Goal: Answer question/provide support: Share knowledge or assist other users

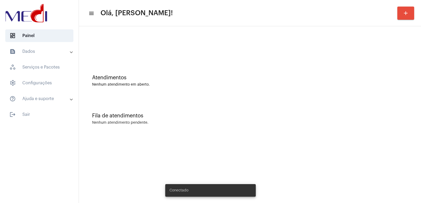
click at [47, 55] on mat-expansion-panel-header "text_snippet_outlined Dados" at bounding box center [41, 51] width 76 height 13
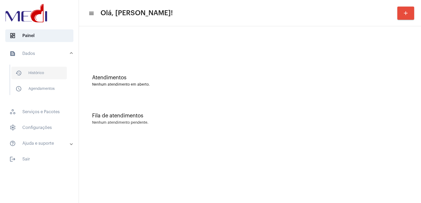
click at [45, 71] on span "history_outlined Histórico" at bounding box center [39, 73] width 56 height 13
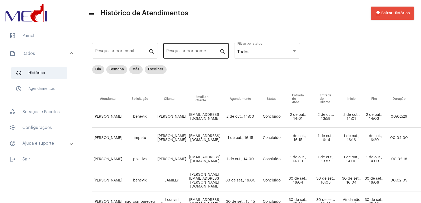
click at [190, 49] on div "Pesquisar por nome" at bounding box center [192, 50] width 53 height 17
click at [190, 50] on input "Pesquisar por nome" at bounding box center [192, 52] width 53 height 5
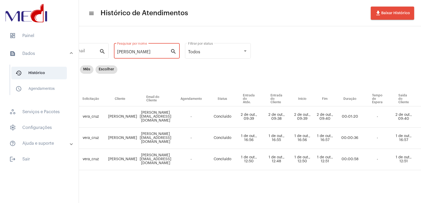
scroll to position [0, 50]
type input "minesh"
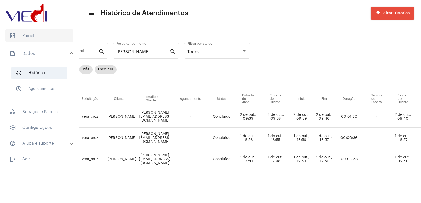
click at [32, 35] on span "dashboard Painel" at bounding box center [39, 35] width 68 height 13
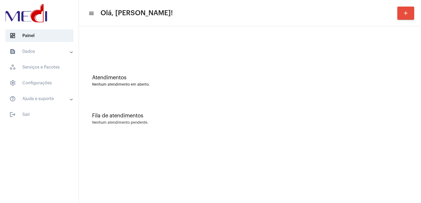
drag, startPoint x: 113, startPoint y: 57, endPoint x: 123, endPoint y: 87, distance: 32.4
click at [113, 57] on div at bounding box center [250, 44] width 337 height 30
click at [284, 131] on div "Fila de atendimentos Nenhum atendimento pendente." at bounding box center [250, 116] width 337 height 38
click at [322, 116] on div "Fila de atendimentos" at bounding box center [250, 116] width 316 height 6
drag, startPoint x: 137, startPoint y: 82, endPoint x: 149, endPoint y: 124, distance: 44.6
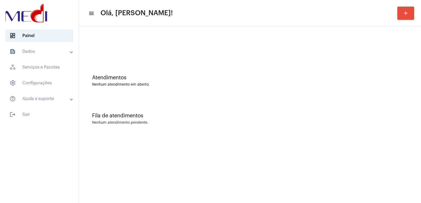
click at [138, 81] on div "Atendimentos Nenhum atendimento em aberto." at bounding box center [250, 81] width 316 height 12
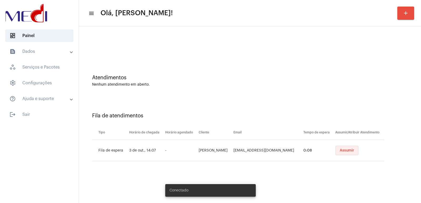
click at [347, 151] on span "Assumir" at bounding box center [347, 151] width 14 height 4
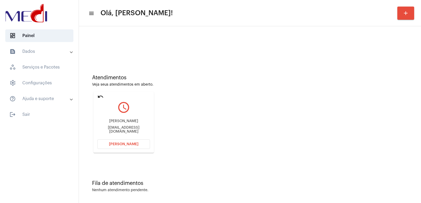
click at [122, 119] on div "Karina Carvalho da Silva karinacrvlh@hotmail.com" at bounding box center [123, 127] width 53 height 24
copy div "[PERSON_NAME]"
click at [121, 145] on span "[PERSON_NAME]" at bounding box center [123, 145] width 29 height 4
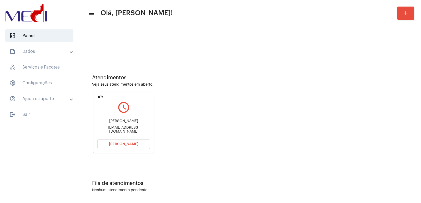
click at [130, 144] on span "Abrir Chamada" at bounding box center [123, 145] width 29 height 4
click at [109, 144] on button "[PERSON_NAME]" at bounding box center [123, 144] width 53 height 9
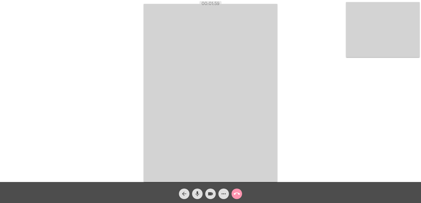
click at [222, 192] on mat-icon "more_horiz" at bounding box center [223, 194] width 6 height 6
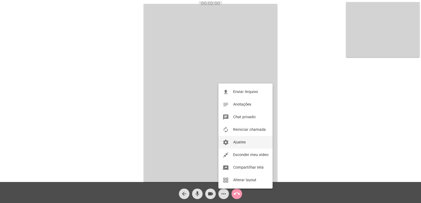
click at [243, 142] on span "Ajustes" at bounding box center [239, 143] width 13 height 4
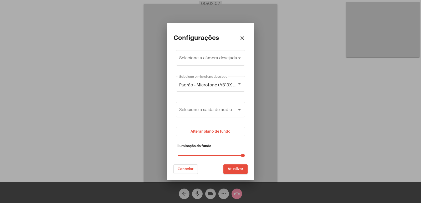
click at [272, 115] on div at bounding box center [210, 101] width 421 height 203
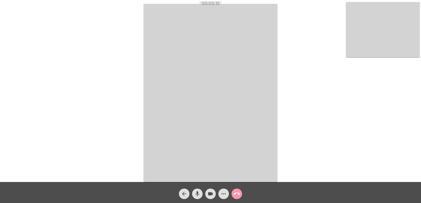
click at [361, 38] on video at bounding box center [383, 29] width 74 height 55
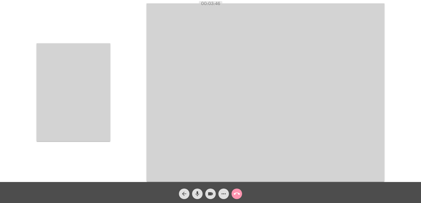
click at [89, 75] on video at bounding box center [74, 92] width 74 height 98
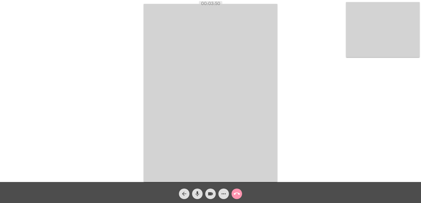
click at [234, 196] on mat-icon "call_end" at bounding box center [237, 194] width 6 height 6
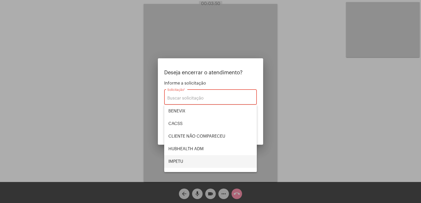
click at [185, 160] on span "IMPETU" at bounding box center [210, 162] width 84 height 13
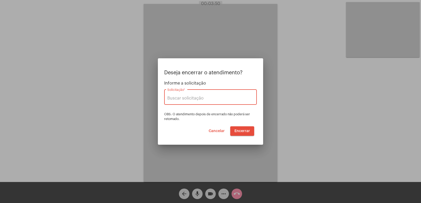
type input "IMPETU"
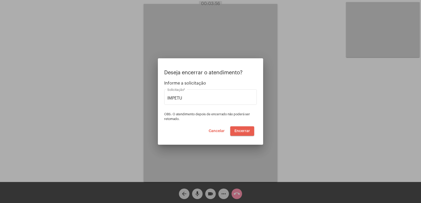
click at [243, 130] on span "Encerrar" at bounding box center [242, 131] width 16 height 4
click at [244, 131] on span "Encerrar" at bounding box center [242, 131] width 16 height 4
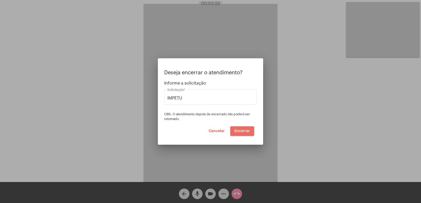
click at [244, 131] on span "Encerrar" at bounding box center [242, 131] width 16 height 4
click at [244, 131] on video at bounding box center [211, 93] width 134 height 178
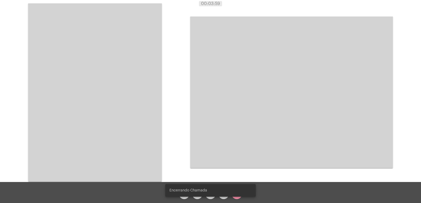
click at [244, 131] on div "Acessando Câmera e Microfone..." at bounding box center [211, 92] width 420 height 182
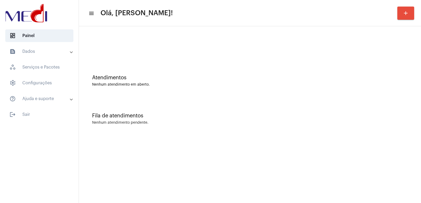
click at [150, 127] on div "Fila de atendimentos Nenhum atendimento pendente." at bounding box center [250, 116] width 337 height 38
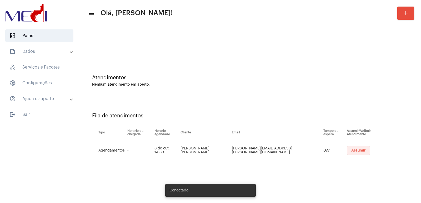
click at [347, 146] on button "Assumir" at bounding box center [358, 150] width 23 height 9
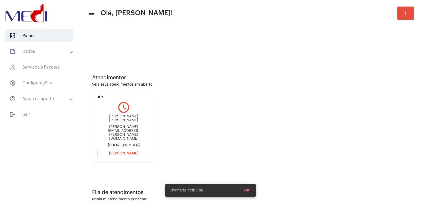
click at [120, 121] on div "Lucas Dias Ribeiro" at bounding box center [123, 119] width 53 height 8
copy div "Lucas Dias Ribeiro"
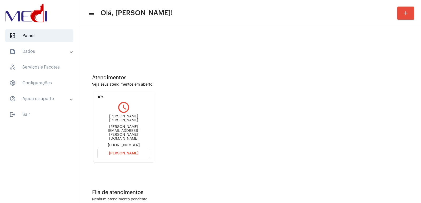
click at [119, 138] on div "Lucas Dias Ribeiro lucas.dias.r@gmail.com +5511941732218" at bounding box center [123, 131] width 53 height 33
drag, startPoint x: 118, startPoint y: 141, endPoint x: 117, endPoint y: 122, distance: 19.2
click at [117, 138] on mat-card-content "query_builder Lucas Dias Ribeiro lucas.dias.r@gmail.com +5511941732218 Abrir Ch…" at bounding box center [123, 123] width 53 height 49
click at [124, 152] on span "Abrir Chamada" at bounding box center [123, 154] width 29 height 4
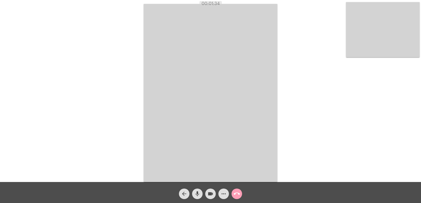
click at [237, 195] on mat-icon "call_end" at bounding box center [237, 194] width 6 height 6
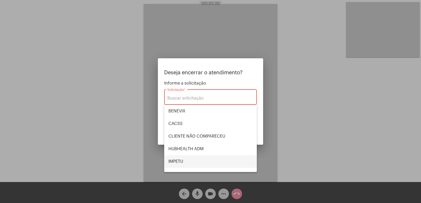
click at [193, 158] on span "IMPETU" at bounding box center [210, 162] width 84 height 13
type input "IMPETU"
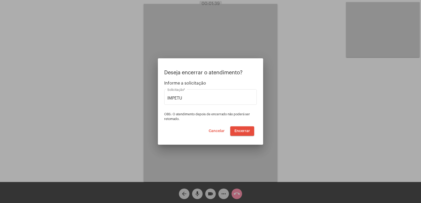
click at [355, 32] on div at bounding box center [210, 101] width 421 height 203
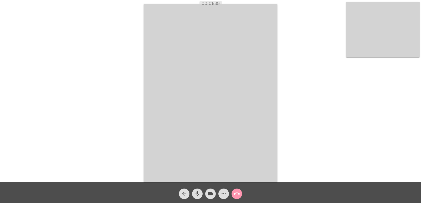
click at [356, 33] on video at bounding box center [383, 29] width 74 height 55
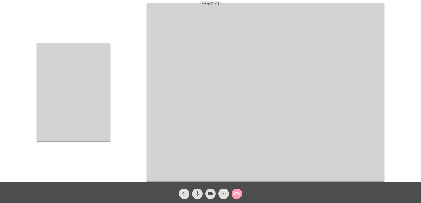
click at [239, 194] on mat-icon "call_end" at bounding box center [237, 194] width 6 height 6
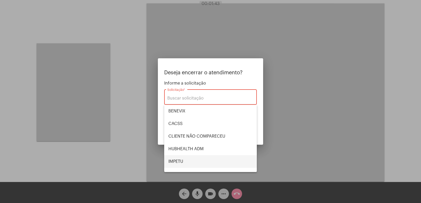
click at [195, 161] on span "IMPETU" at bounding box center [210, 162] width 84 height 13
type input "IMPETU"
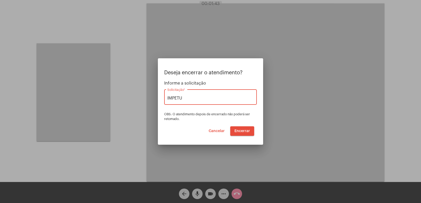
click at [237, 127] on button "Encerrar" at bounding box center [242, 131] width 24 height 9
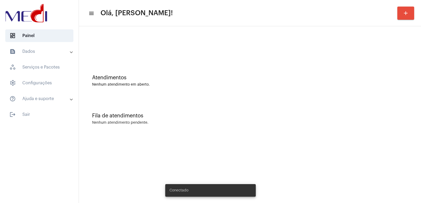
drag, startPoint x: 310, startPoint y: 127, endPoint x: 281, endPoint y: 112, distance: 32.6
click at [300, 126] on div "Fila de atendimentos Nenhum atendimento pendente." at bounding box center [250, 116] width 337 height 38
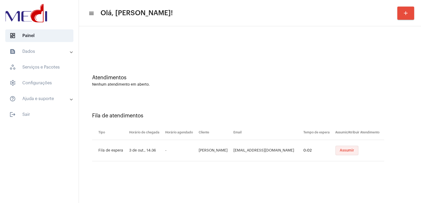
click at [340, 149] on span "Assumir" at bounding box center [347, 151] width 14 height 4
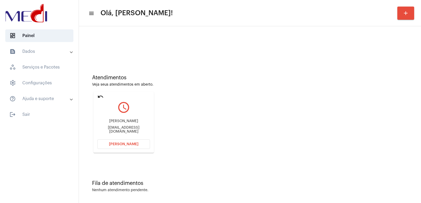
click at [139, 128] on div "michellevoltaniservice@gmail.com" at bounding box center [123, 130] width 53 height 8
copy mat-card-content "michellevoltaniservice@gmail.com Abrir Chamada"
click at [132, 145] on span "Abrir Chamada" at bounding box center [123, 145] width 29 height 4
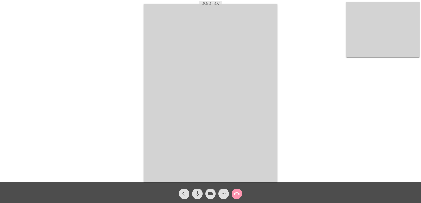
click at [240, 194] on mat-icon "call_end" at bounding box center [237, 194] width 6 height 6
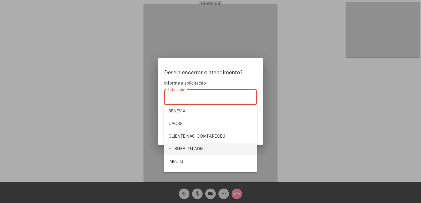
scroll to position [109, 0]
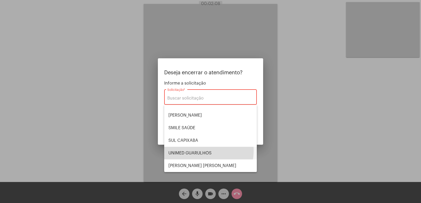
click at [203, 151] on span "UNIMED GUARULHOS" at bounding box center [210, 153] width 84 height 13
type input "UNIMED GUARULHOS"
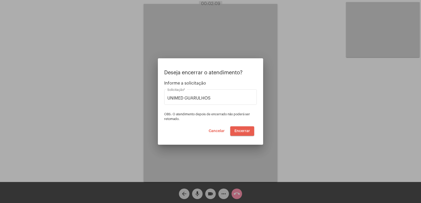
click at [235, 130] on span "Encerrar" at bounding box center [242, 131] width 16 height 4
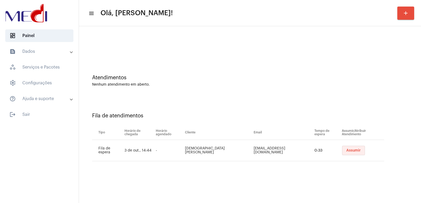
click at [343, 147] on button "Assumir" at bounding box center [353, 150] width 23 height 9
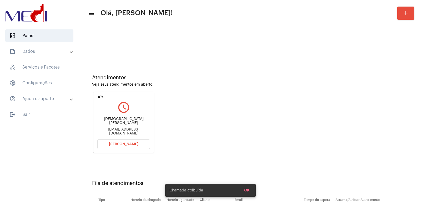
scroll to position [40, 0]
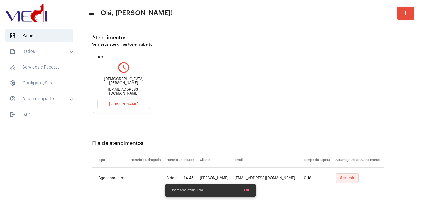
click at [344, 179] on span "Assumir" at bounding box center [347, 179] width 14 height 4
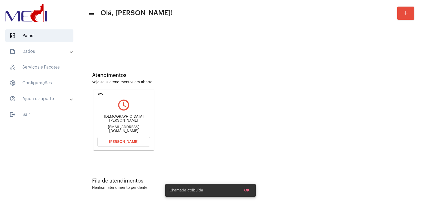
scroll to position [0, 0]
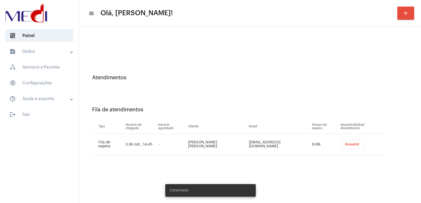
click at [352, 151] on td "Assumir" at bounding box center [361, 144] width 45 height 21
click at [353, 146] on span "Assumir" at bounding box center [352, 145] width 14 height 4
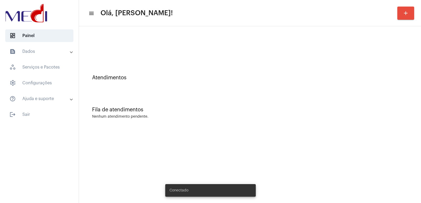
drag, startPoint x: 59, startPoint y: 78, endPoint x: 57, endPoint y: 53, distance: 24.8
click at [59, 77] on span "settings Configurações" at bounding box center [39, 83] width 68 height 13
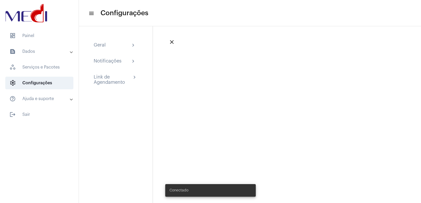
click at [55, 44] on mat-list "dashboard Painel text_snippet_outlined Dados history_outlined Histórico schedul…" at bounding box center [39, 74] width 79 height 94
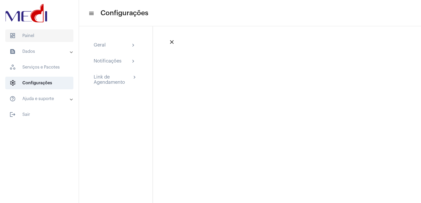
click at [52, 36] on span "dashboard Painel" at bounding box center [39, 35] width 68 height 13
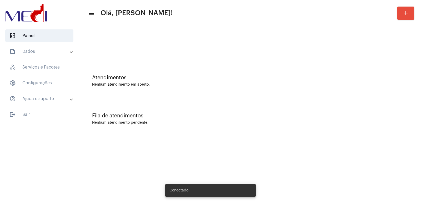
click at [191, 120] on div "Fila de atendimentos Nenhum atendimento pendente." at bounding box center [250, 116] width 337 height 38
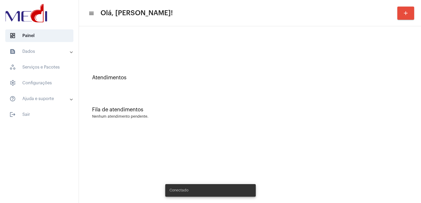
drag, startPoint x: 161, startPoint y: 106, endPoint x: 140, endPoint y: 104, distance: 21.1
click at [142, 105] on div "Fila de atendimentos Nenhum atendimento pendente." at bounding box center [250, 110] width 337 height 38
drag, startPoint x: 140, startPoint y: 104, endPoint x: 123, endPoint y: 113, distance: 18.7
click at [125, 113] on div "Fila de atendimentos Nenhum atendimento pendente." at bounding box center [250, 110] width 337 height 38
drag, startPoint x: 115, startPoint y: 113, endPoint x: 86, endPoint y: 83, distance: 41.3
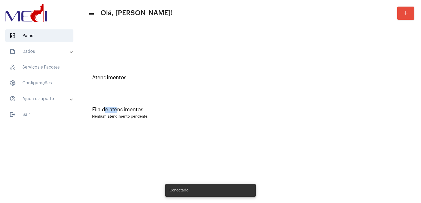
click at [92, 101] on div "Fila de atendimentos Nenhum atendimento pendente." at bounding box center [250, 110] width 337 height 38
click at [86, 69] on div "Atendimentos" at bounding box center [250, 75] width 337 height 32
drag, startPoint x: 92, startPoint y: 66, endPoint x: 133, endPoint y: 57, distance: 42.3
click at [121, 57] on div "Atendimentos Fila de atendimentos Nenhum atendimento pendente." at bounding box center [250, 79] width 337 height 101
drag, startPoint x: 133, startPoint y: 57, endPoint x: 158, endPoint y: 62, distance: 24.9
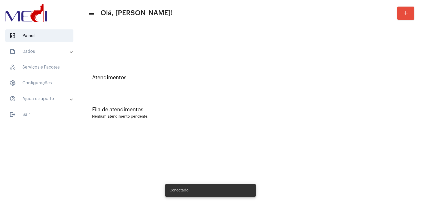
click at [143, 60] on div "Atendimentos Fila de atendimentos Nenhum atendimento pendente." at bounding box center [250, 79] width 337 height 101
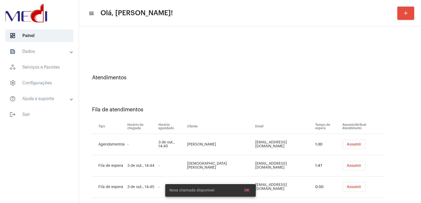
click at [118, 48] on div at bounding box center [250, 47] width 316 height 4
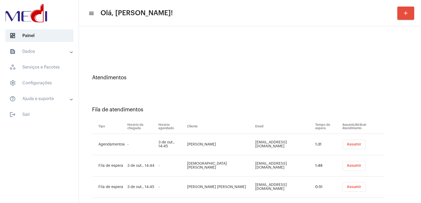
scroll to position [9, 0]
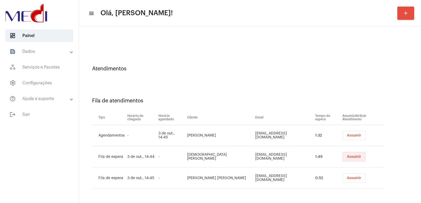
click at [347, 156] on span "Assumir" at bounding box center [354, 157] width 14 height 4
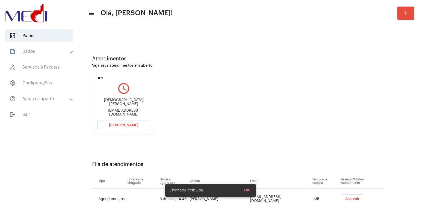
scroll to position [61, 0]
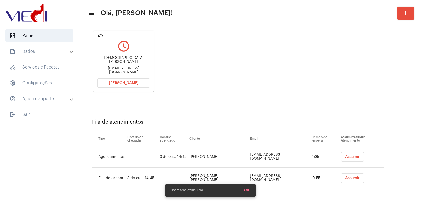
click at [352, 156] on span "Assumir" at bounding box center [352, 157] width 14 height 4
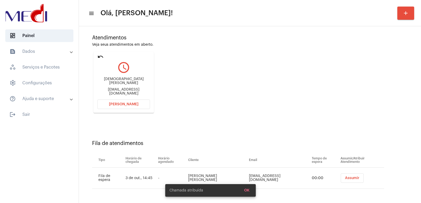
scroll to position [0, 0]
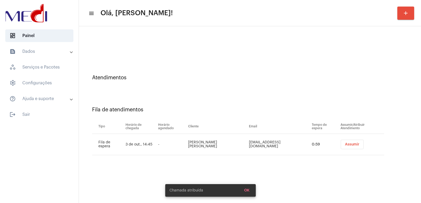
click at [349, 145] on span "Assumir" at bounding box center [352, 145] width 14 height 4
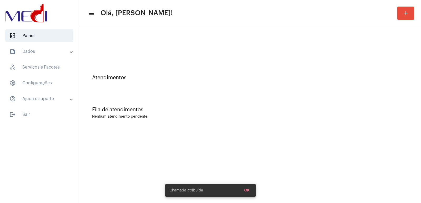
drag, startPoint x: 126, startPoint y: 102, endPoint x: 119, endPoint y: 96, distance: 9.4
click at [125, 101] on div "Fila de atendimentos Nenhum atendimento pendente." at bounding box center [250, 110] width 337 height 38
drag, startPoint x: 118, startPoint y: 96, endPoint x: 105, endPoint y: 96, distance: 12.9
click at [108, 97] on div "Fila de atendimentos Nenhum atendimento pendente." at bounding box center [250, 110] width 337 height 38
drag, startPoint x: 105, startPoint y: 96, endPoint x: 62, endPoint y: 64, distance: 53.4
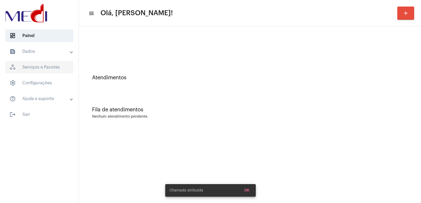
click at [95, 90] on div "Atendimentos Fila de atendimentos Nenhum atendimento pendente." at bounding box center [250, 79] width 337 height 101
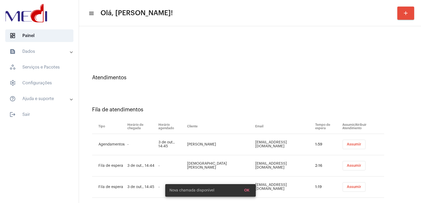
click at [326, 138] on td "1:59" at bounding box center [327, 144] width 27 height 21
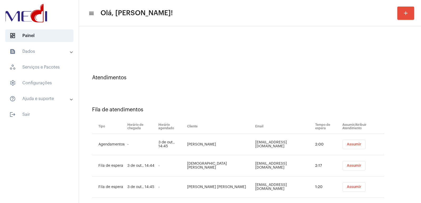
click at [349, 171] on td "Assumir" at bounding box center [362, 166] width 43 height 21
click at [350, 166] on span "Assumir" at bounding box center [354, 166] width 14 height 4
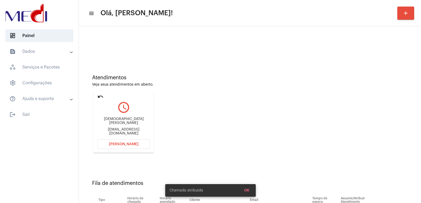
click at [130, 120] on div "Christiano Assis Chrisgrizotto@gmail.com" at bounding box center [123, 127] width 53 height 24
copy div "Christiano Assis"
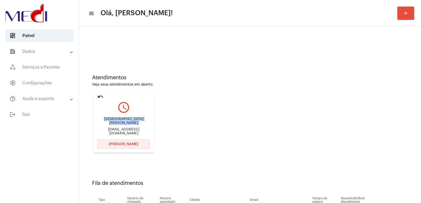
click at [124, 143] on span "[PERSON_NAME]" at bounding box center [123, 145] width 29 height 4
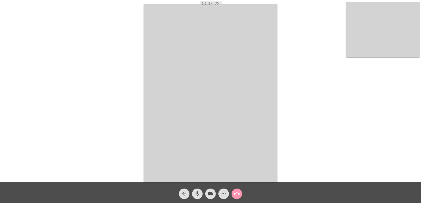
click at [239, 196] on mat-icon "call_end" at bounding box center [237, 194] width 6 height 6
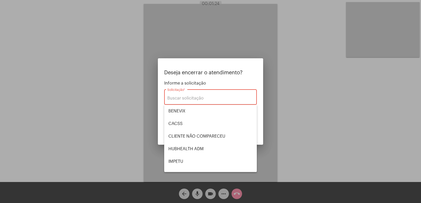
scroll to position [109, 0]
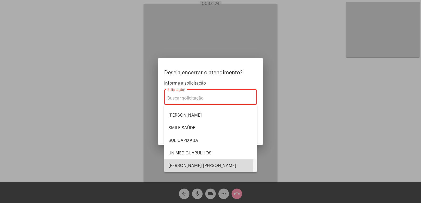
click at [185, 164] on span "[PERSON_NAME] [PERSON_NAME]" at bounding box center [210, 166] width 84 height 13
type input "[PERSON_NAME] [PERSON_NAME]"
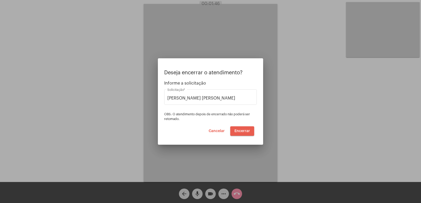
click at [243, 131] on span "Encerrar" at bounding box center [242, 131] width 16 height 4
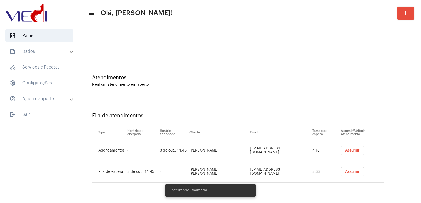
click at [349, 151] on span "Assumir" at bounding box center [352, 151] width 14 height 4
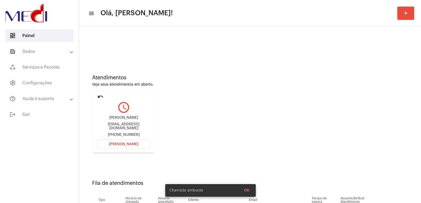
drag, startPoint x: 122, startPoint y: 128, endPoint x: 127, endPoint y: 123, distance: 7.6
click at [122, 128] on div "cvargasnolli@gmail.com" at bounding box center [123, 127] width 53 height 8
click at [127, 123] on div "Carolina Vargas Nolli cvargasnolli@gmail.com +5547997110416" at bounding box center [123, 127] width 53 height 24
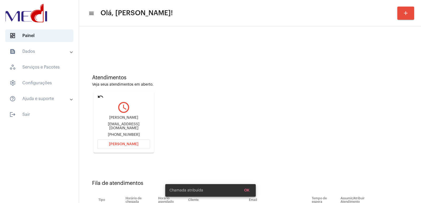
copy div "Carolina Vargas Nolli"
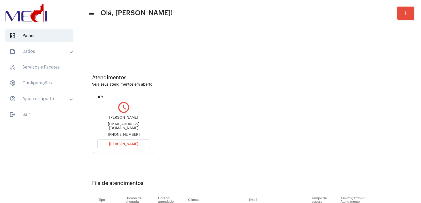
click at [129, 148] on button "[PERSON_NAME]" at bounding box center [123, 144] width 53 height 9
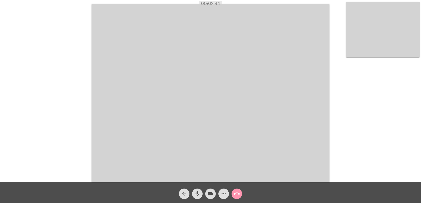
drag, startPoint x: 163, startPoint y: 62, endPoint x: 157, endPoint y: 73, distance: 12.2
click at [163, 62] on video at bounding box center [211, 93] width 238 height 178
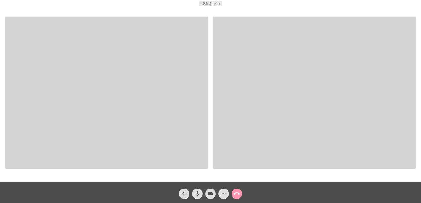
click at [140, 90] on video at bounding box center [106, 93] width 203 height 152
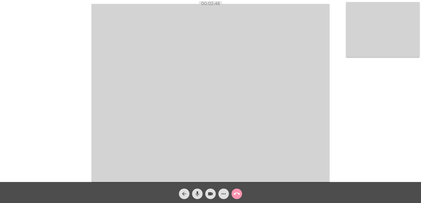
click at [239, 196] on mat-icon "call_end" at bounding box center [237, 194] width 6 height 6
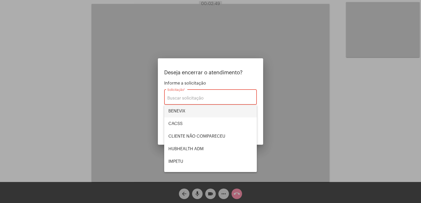
click at [184, 112] on span "BENEVIX" at bounding box center [210, 111] width 84 height 13
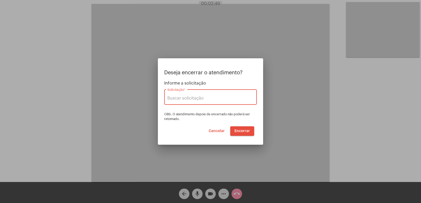
type input "BENEVIX"
click at [239, 132] on span "Encerrar" at bounding box center [242, 131] width 16 height 4
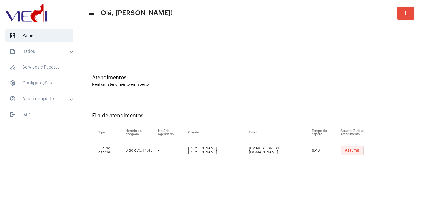
click at [341, 152] on button "Assumir" at bounding box center [352, 150] width 23 height 9
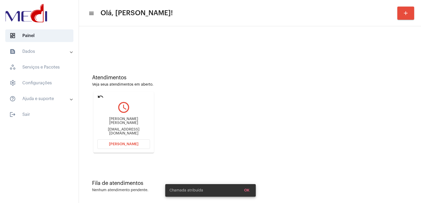
click at [119, 119] on div "Hugo Sobral Clementino de Lima" at bounding box center [123, 121] width 53 height 8
copy div "Hugo Sobral Clementino de Lima"
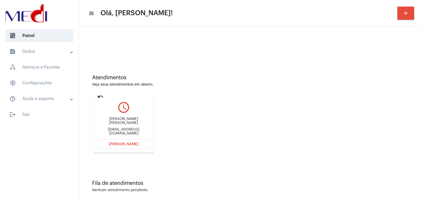
click at [135, 134] on div "Hugo Sobral Clementino de Lima hugo.sobral33@icloud.com" at bounding box center [123, 127] width 53 height 24
click at [130, 144] on span "[PERSON_NAME]" at bounding box center [123, 145] width 29 height 4
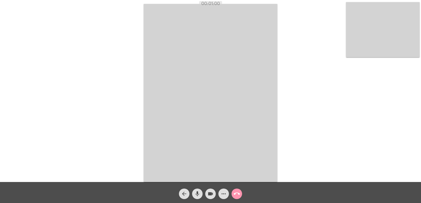
click at [394, 36] on video at bounding box center [383, 29] width 74 height 55
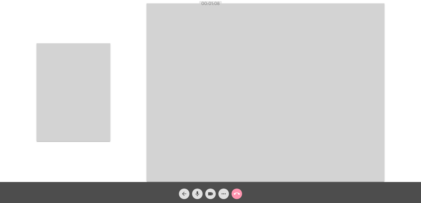
click at [121, 92] on div "Acessando Câmera e Microfone..." at bounding box center [211, 92] width 420 height 182
drag, startPoint x: 92, startPoint y: 83, endPoint x: 99, endPoint y: 83, distance: 7.1
click at [92, 83] on video at bounding box center [74, 92] width 74 height 98
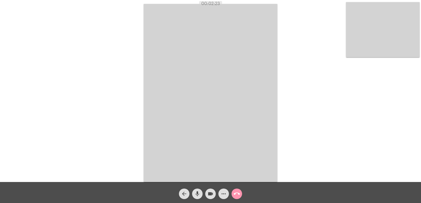
click at [235, 190] on span "call_end" at bounding box center [237, 194] width 6 height 11
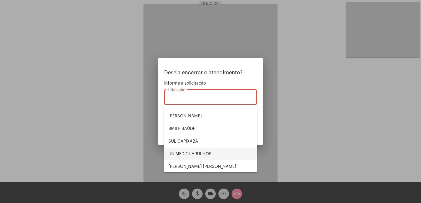
scroll to position [109, 0]
click at [190, 153] on span "UNIMED GUARULHOS" at bounding box center [210, 153] width 84 height 13
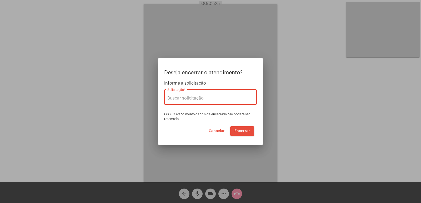
type input "UNIMED GUARULHOS"
click at [237, 130] on span "Encerrar" at bounding box center [242, 131] width 16 height 4
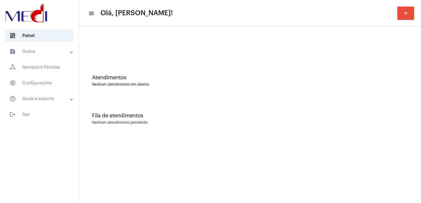
drag, startPoint x: 89, startPoint y: 73, endPoint x: 129, endPoint y: 102, distance: 50.2
click at [89, 73] on div "Atendimentos Nenhum atendimento em aberto." at bounding box center [250, 78] width 337 height 38
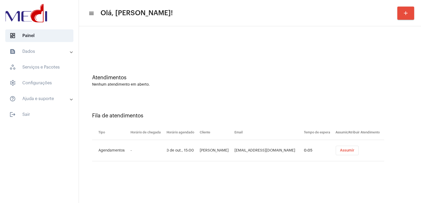
click at [120, 18] on mat-toolbar-row "menu Olá, [PERSON_NAME]! add" at bounding box center [250, 13] width 342 height 17
click at [344, 151] on span "Assumir" at bounding box center [347, 151] width 14 height 4
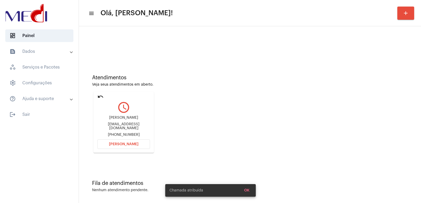
click at [122, 120] on div "KEYLLE DA SILVA MOREIRA" at bounding box center [123, 118] width 53 height 4
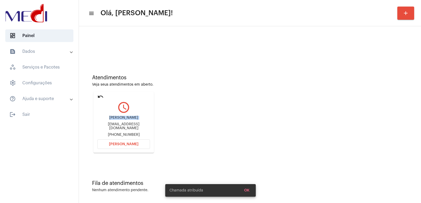
click at [122, 120] on div "KEYLLE DA SILVA MOREIRA" at bounding box center [123, 118] width 53 height 4
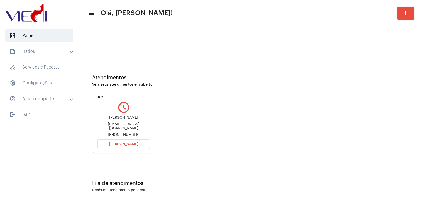
click at [135, 138] on mat-card "undo query_builder KEYLLE DA SILVA MOREIRA keyllemoreira017@gmail.com +55779985…" at bounding box center [123, 122] width 61 height 61
drag, startPoint x: 124, startPoint y: 152, endPoint x: 124, endPoint y: 146, distance: 5.8
click at [124, 152] on mat-card "undo query_builder KEYLLE DA SILVA MOREIRA keyllemoreira017@gmail.com +55779985…" at bounding box center [123, 122] width 61 height 61
click at [124, 146] on span "[PERSON_NAME]" at bounding box center [123, 145] width 29 height 4
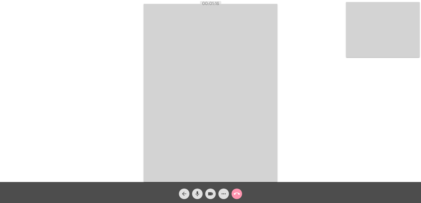
click at [202, 87] on video at bounding box center [211, 93] width 134 height 178
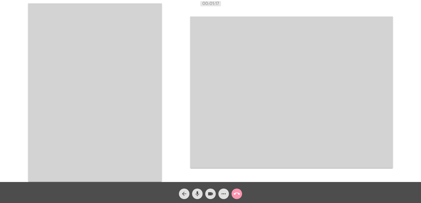
click at [102, 90] on video at bounding box center [95, 92] width 134 height 178
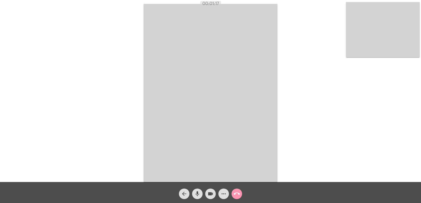
drag, startPoint x: 217, startPoint y: 102, endPoint x: 127, endPoint y: 89, distance: 91.1
click at [216, 102] on video at bounding box center [211, 93] width 134 height 178
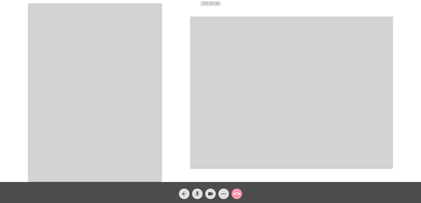
click at [70, 82] on video at bounding box center [95, 92] width 134 height 178
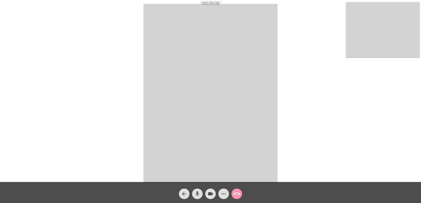
drag, startPoint x: 188, startPoint y: 132, endPoint x: 144, endPoint y: 108, distance: 49.2
click at [187, 131] on video at bounding box center [211, 93] width 134 height 178
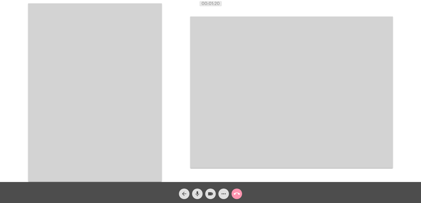
click at [66, 78] on video at bounding box center [95, 92] width 134 height 178
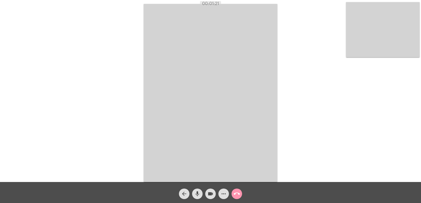
drag, startPoint x: 186, startPoint y: 83, endPoint x: 79, endPoint y: 75, distance: 107.1
click at [183, 82] on video at bounding box center [211, 93] width 134 height 178
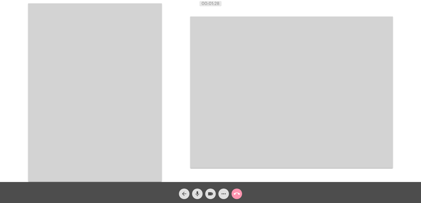
drag, startPoint x: 297, startPoint y: 129, endPoint x: 294, endPoint y: 130, distance: 3.1
click at [297, 129] on video at bounding box center [291, 93] width 203 height 152
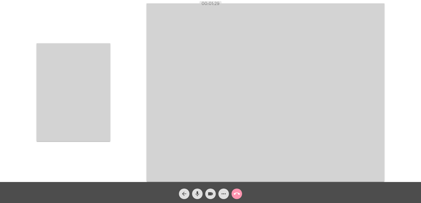
click at [101, 95] on video at bounding box center [74, 92] width 74 height 98
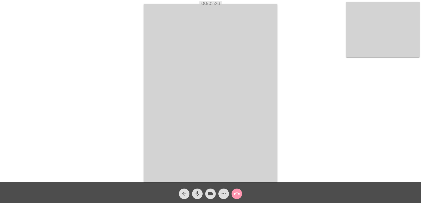
click at [225, 100] on video at bounding box center [211, 93] width 134 height 178
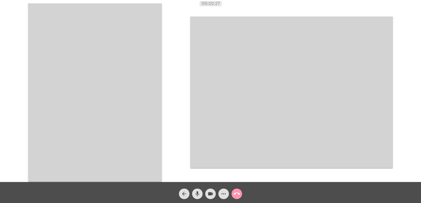
click at [137, 86] on video at bounding box center [95, 92] width 134 height 178
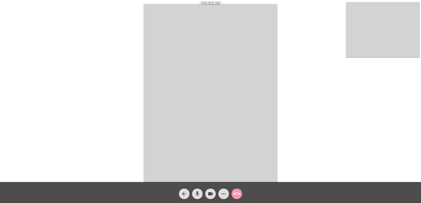
click at [137, 34] on div "Acessando Câmera e Microfone..." at bounding box center [211, 92] width 420 height 182
click at [240, 193] on button "call_end" at bounding box center [237, 194] width 11 height 11
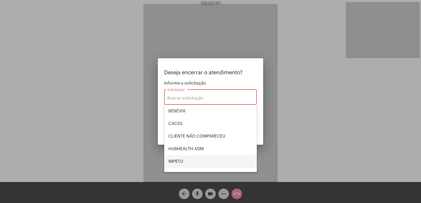
click at [189, 159] on span "IMPETU" at bounding box center [210, 162] width 84 height 13
type input "IMPETU"
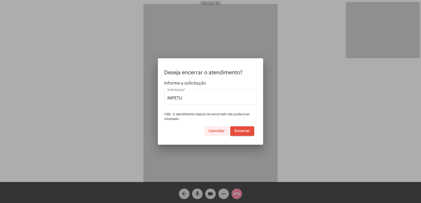
click at [214, 129] on span "Cancelar" at bounding box center [217, 131] width 16 height 4
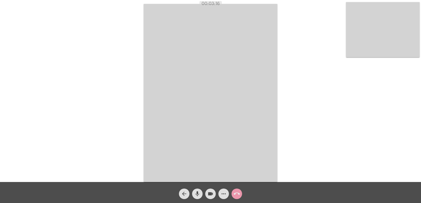
click at [238, 192] on mat-icon "call_end" at bounding box center [237, 194] width 6 height 6
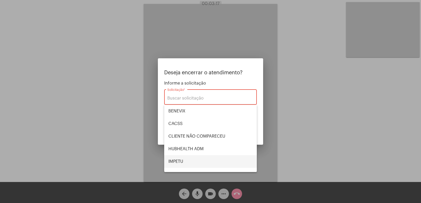
click at [187, 159] on span "IMPETU" at bounding box center [210, 162] width 84 height 13
type input "IMPETU"
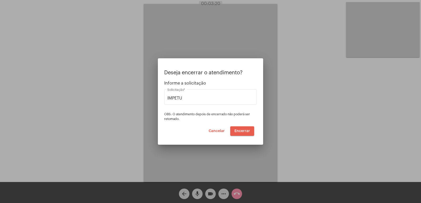
click at [243, 132] on span "Encerrar" at bounding box center [242, 131] width 16 height 4
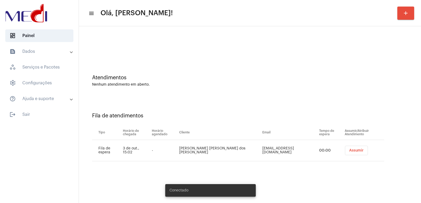
click at [349, 155] on button "Assumir" at bounding box center [356, 150] width 23 height 9
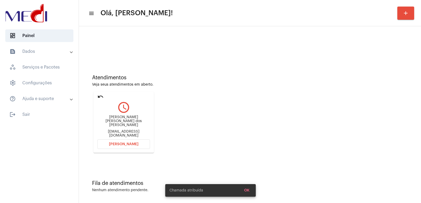
click at [119, 120] on div "[PERSON_NAME] [PERSON_NAME] dos [PERSON_NAME]" at bounding box center [123, 122] width 53 height 12
copy div "[PERSON_NAME] [PERSON_NAME] dos [PERSON_NAME]"
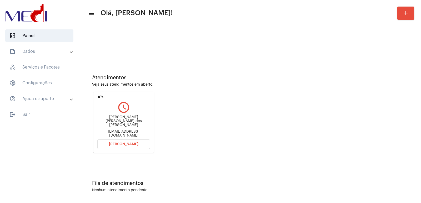
click at [110, 133] on div "[EMAIL_ADDRESS][DOMAIN_NAME]" at bounding box center [123, 134] width 53 height 8
copy mat-card-content "thaynnapaula2709@gmail.com Abrir Chamada"
click at [122, 122] on div "[PERSON_NAME] [PERSON_NAME] dos [PERSON_NAME]" at bounding box center [123, 122] width 53 height 12
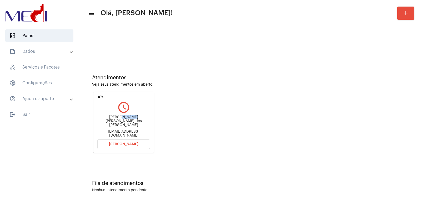
click at [122, 122] on div "[PERSON_NAME] [PERSON_NAME] dos [PERSON_NAME]" at bounding box center [123, 122] width 53 height 12
copy div "[PERSON_NAME] [PERSON_NAME] dos [PERSON_NAME]"
click at [147, 144] on button "[PERSON_NAME]" at bounding box center [123, 144] width 53 height 9
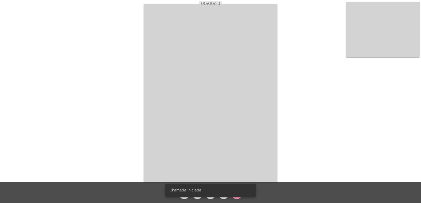
click at [195, 197] on snack-bar-container "Chamada Iniciada" at bounding box center [210, 190] width 91 height 13
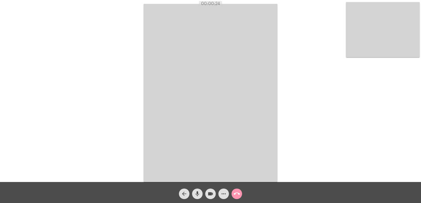
click at [196, 196] on mat-icon "mic" at bounding box center [197, 194] width 6 height 6
click at [208, 194] on mat-icon "videocam" at bounding box center [210, 194] width 6 height 6
click at [193, 195] on button "mic_off" at bounding box center [197, 194] width 11 height 11
click at [208, 192] on mat-icon "videocam_off" at bounding box center [210, 194] width 6 height 6
click at [235, 192] on mat-icon "call_end" at bounding box center [237, 194] width 6 height 6
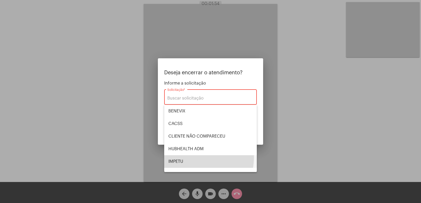
click at [195, 158] on span "IMPETU" at bounding box center [210, 162] width 84 height 13
type input "IMPETU"
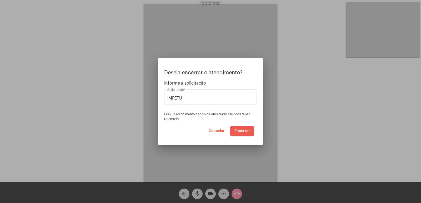
click at [246, 132] on span "Encerrar" at bounding box center [242, 131] width 16 height 4
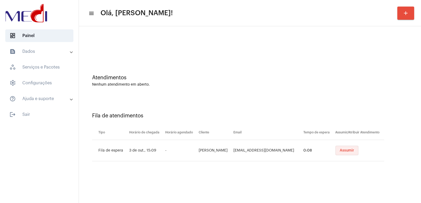
click at [340, 154] on button "Assumir" at bounding box center [346, 150] width 23 height 9
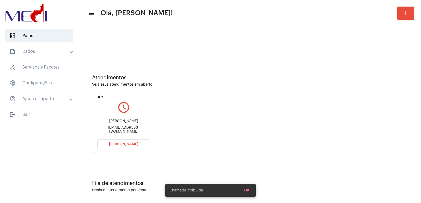
click at [129, 125] on div "[PERSON_NAME] [EMAIL_ADDRESS][DOMAIN_NAME]" at bounding box center [123, 127] width 53 height 24
click at [128, 123] on div "[PERSON_NAME]" at bounding box center [123, 121] width 53 height 4
click at [128, 123] on div "Giovanni Nista" at bounding box center [123, 121] width 53 height 4
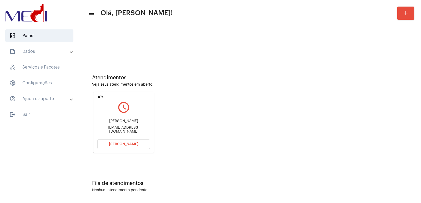
click at [108, 127] on div "Giovanni Nista gionista@hotmail.com" at bounding box center [123, 127] width 53 height 24
copy mat-card-content "gionista@hotmail.com Abrir Chamada"
click at [116, 147] on button "[PERSON_NAME]" at bounding box center [123, 144] width 53 height 9
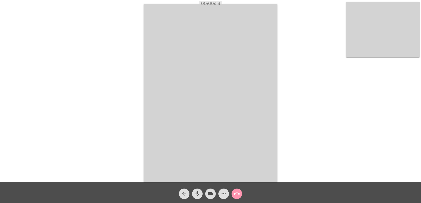
click at [239, 193] on mat-icon "call_end" at bounding box center [237, 194] width 6 height 6
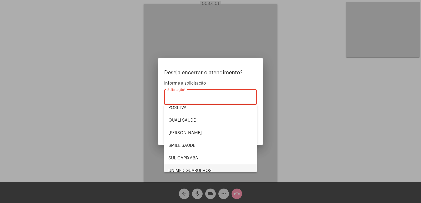
scroll to position [109, 0]
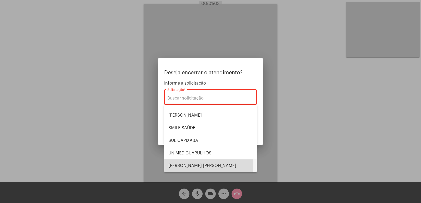
click at [200, 164] on span "VERA CRUZ" at bounding box center [210, 166] width 84 height 13
type input "VERA CRUZ"
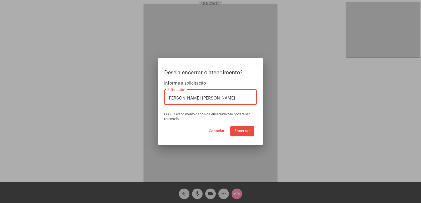
click at [234, 132] on button "Encerrar" at bounding box center [242, 131] width 24 height 9
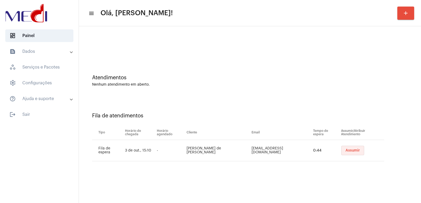
click at [357, 154] on button "Assumir" at bounding box center [352, 150] width 23 height 9
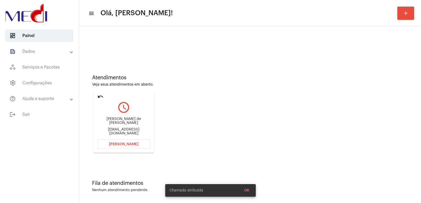
click at [125, 123] on div "Rosilene Ferreira de Andrade Massimiano" at bounding box center [123, 121] width 53 height 8
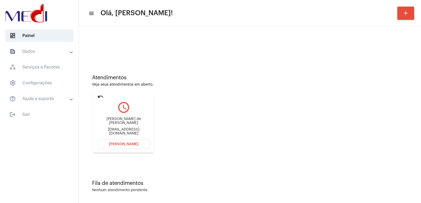
copy div "Rosilene Ferreira de Andrade Massimiano"
click at [132, 142] on button "[PERSON_NAME]" at bounding box center [123, 144] width 53 height 9
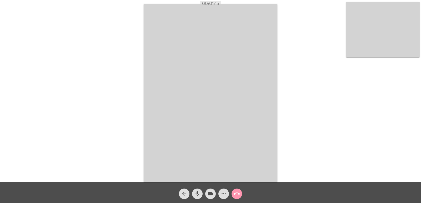
click at [238, 194] on mat-icon "call_end" at bounding box center [237, 194] width 6 height 6
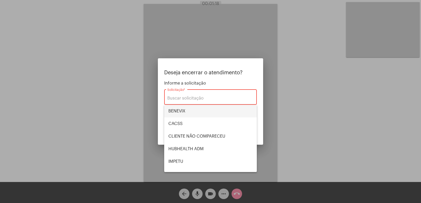
click at [187, 110] on span "BENEVIX" at bounding box center [210, 111] width 84 height 13
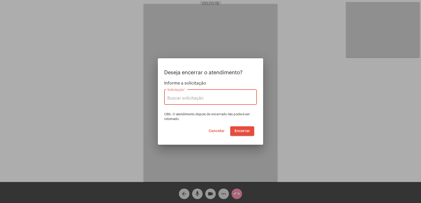
type input "BENEVIX"
drag, startPoint x: 246, startPoint y: 129, endPoint x: 230, endPoint y: 101, distance: 32.5
click at [230, 101] on div "Deseja encerrar o atendimento? Informe a solicitação BENEVIX Solicitação * OBS:…" at bounding box center [210, 103] width 93 height 66
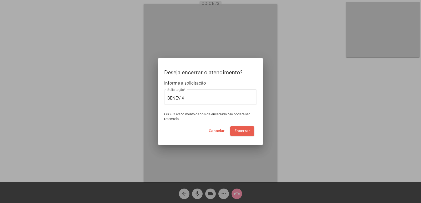
click at [242, 130] on span "Encerrar" at bounding box center [242, 131] width 16 height 4
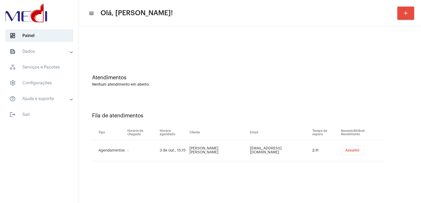
click at [345, 149] on span "Assumir" at bounding box center [352, 151] width 14 height 4
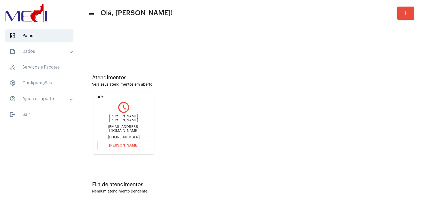
click at [283, 97] on div "Atendimentos Veja seus atendimentos em aberto. undo query_builder Anne Isabele …" at bounding box center [250, 112] width 337 height 107
click at [115, 123] on div "Anne Isabele de Sousa Oliveira" at bounding box center [123, 119] width 53 height 8
copy div "Anne Isabele de Sousa Oliveira"
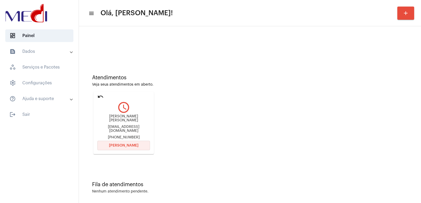
click at [138, 146] on button "[PERSON_NAME]" at bounding box center [123, 145] width 53 height 9
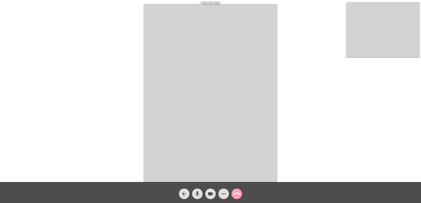
click at [235, 191] on mat-icon "call_end" at bounding box center [237, 194] width 6 height 6
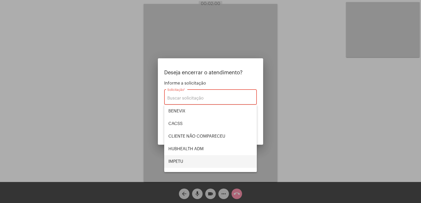
click at [189, 159] on span "IMPETU" at bounding box center [210, 162] width 84 height 13
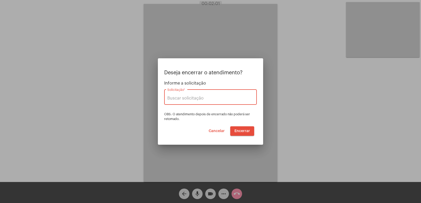
type input "IMPETU"
click at [245, 132] on span "Encerrar" at bounding box center [242, 131] width 16 height 4
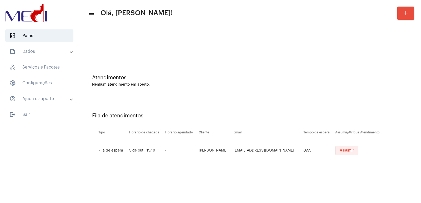
click at [340, 152] on span "Assumir" at bounding box center [347, 151] width 14 height 4
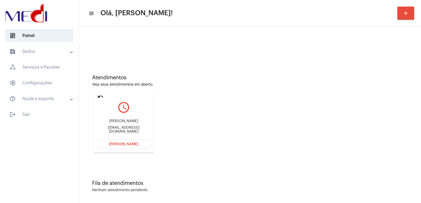
drag, startPoint x: 319, startPoint y: 158, endPoint x: 187, endPoint y: 134, distance: 135.1
click at [319, 158] on div "Atendimentos Veja seus atendimentos em aberto. undo query_builder [PERSON_NAME]…" at bounding box center [250, 112] width 337 height 106
click at [120, 121] on div "[PERSON_NAME]" at bounding box center [123, 121] width 53 height 4
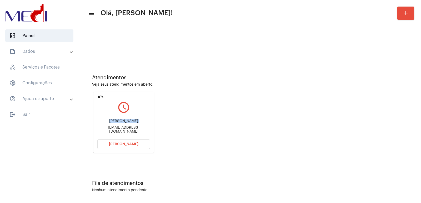
copy div "[PERSON_NAME]"
click at [128, 130] on div "[EMAIL_ADDRESS][DOMAIN_NAME]" at bounding box center [123, 130] width 53 height 8
copy mat-card-content "[EMAIL_ADDRESS][DOMAIN_NAME] Abrir Chamada"
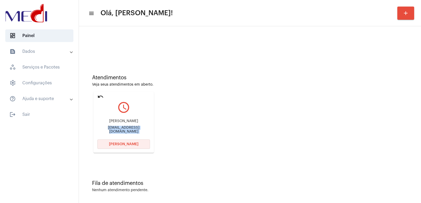
click at [132, 143] on span "[PERSON_NAME]" at bounding box center [123, 145] width 29 height 4
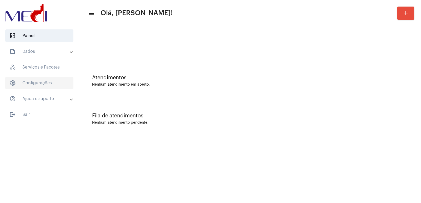
click at [70, 79] on span "settings Configurações" at bounding box center [39, 83] width 68 height 13
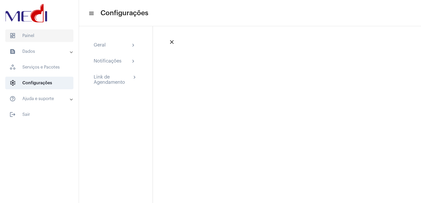
click at [52, 36] on span "dashboard Painel" at bounding box center [39, 35] width 68 height 13
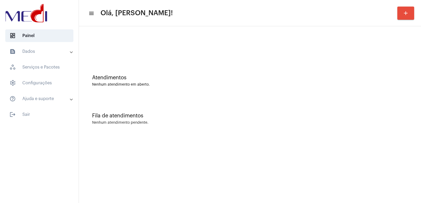
click at [66, 53] on mat-panel-title "text_snippet_outlined Dados" at bounding box center [39, 51] width 61 height 6
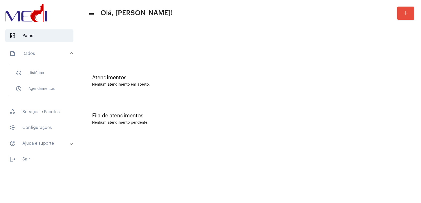
click at [66, 53] on mat-panel-title "text_snippet_outlined Dados" at bounding box center [39, 54] width 61 height 6
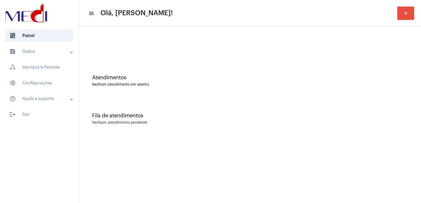
click at [98, 46] on div at bounding box center [250, 47] width 316 height 4
drag, startPoint x: 297, startPoint y: 122, endPoint x: 291, endPoint y: 136, distance: 14.9
click at [297, 126] on div "Fila de atendimentos Nenhum atendimento pendente." at bounding box center [250, 116] width 337 height 38
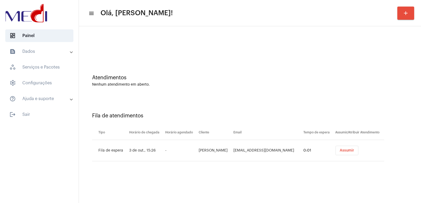
click at [282, 201] on mat-sidenav-content "menu Olá, [PERSON_NAME]! add Atendimentos Nenhum atendimento em aberto. Fila de…" at bounding box center [250, 101] width 342 height 203
click at [350, 150] on button "Assumir" at bounding box center [346, 150] width 23 height 9
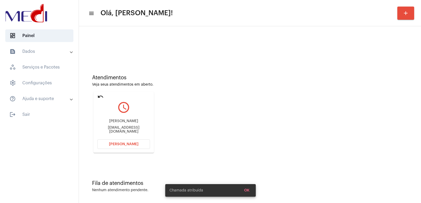
click at [134, 117] on div "Jefferson de souza Souzalav@ig.com.br" at bounding box center [123, 127] width 53 height 24
click at [134, 118] on div "Jefferson de souza Souzalav@ig.com.br" at bounding box center [123, 127] width 53 height 24
copy div "[PERSON_NAME]"
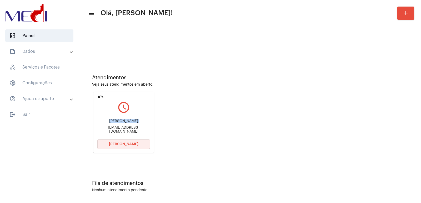
click at [119, 146] on span "[PERSON_NAME]" at bounding box center [123, 145] width 29 height 4
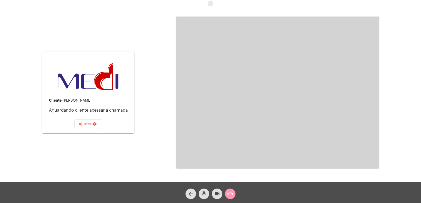
click at [373, 48] on video at bounding box center [277, 93] width 203 height 152
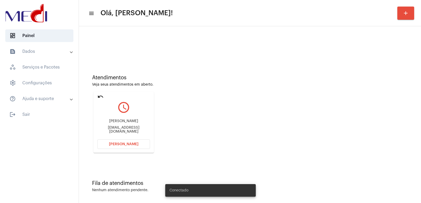
click at [130, 140] on button "[PERSON_NAME]" at bounding box center [123, 144] width 53 height 9
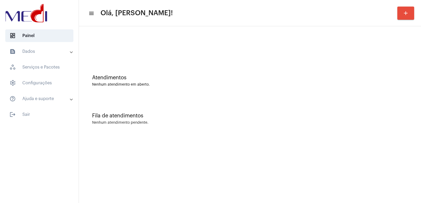
click at [149, 83] on div "Nenhum atendimento em aberto." at bounding box center [250, 85] width 316 height 4
drag, startPoint x: 32, startPoint y: 54, endPoint x: 34, endPoint y: 58, distance: 4.4
click at [33, 55] on mat-expansion-panel-header "text_snippet_outlined Dados" at bounding box center [41, 51] width 76 height 13
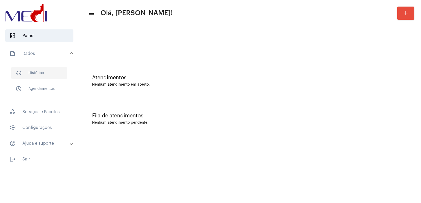
click at [37, 74] on span "history_outlined Histórico" at bounding box center [39, 73] width 56 height 13
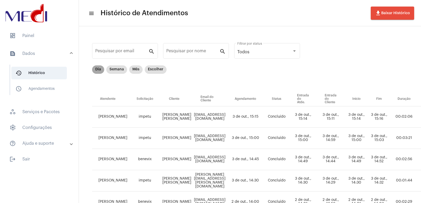
click at [98, 69] on mat-chip "Dia" at bounding box center [98, 70] width 12 height 8
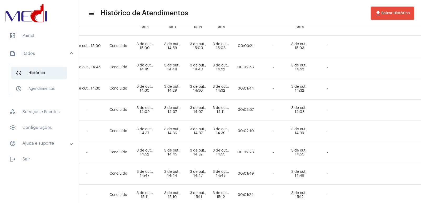
scroll to position [28, 171]
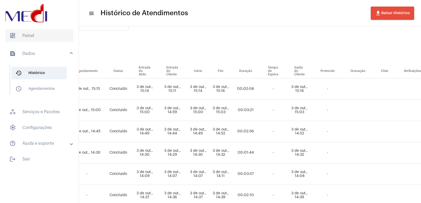
click at [45, 35] on span "dashboard Painel" at bounding box center [39, 35] width 68 height 13
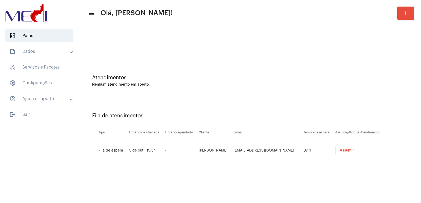
click at [77, 104] on mat-expansion-panel-header "help_outline Ajuda e suporte" at bounding box center [41, 99] width 76 height 13
click at [339, 147] on button "Assumir" at bounding box center [346, 150] width 23 height 9
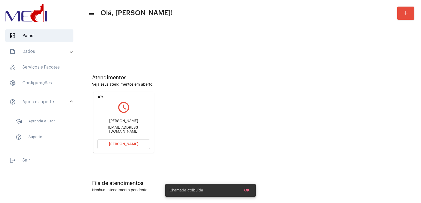
click at [125, 122] on div "[PERSON_NAME]" at bounding box center [123, 121] width 53 height 4
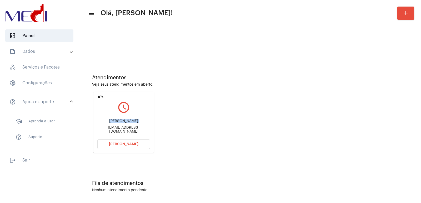
copy div "[PERSON_NAME]"
click at [110, 142] on button "[PERSON_NAME]" at bounding box center [123, 144] width 53 height 9
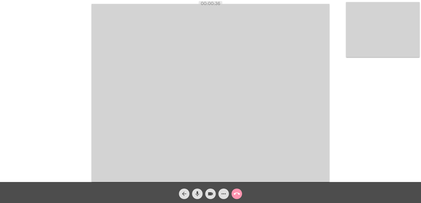
click at [200, 193] on mat-icon "mic" at bounding box center [197, 194] width 6 height 6
click at [210, 194] on mat-icon "videocam" at bounding box center [210, 194] width 6 height 6
click at [210, 191] on mat-icon "videocam_off" at bounding box center [210, 194] width 6 height 6
click at [202, 193] on button "mic_off" at bounding box center [197, 194] width 11 height 11
click at [302, 136] on video at bounding box center [211, 93] width 238 height 178
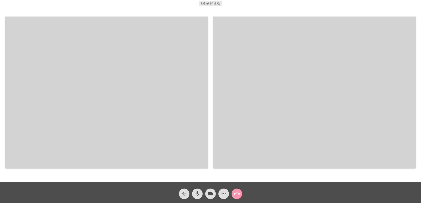
click at [109, 81] on video at bounding box center [106, 93] width 203 height 152
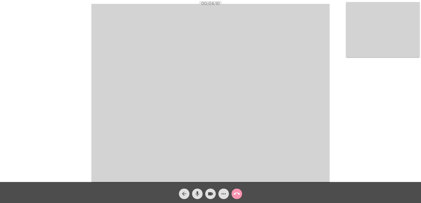
click at [227, 147] on video at bounding box center [211, 93] width 238 height 178
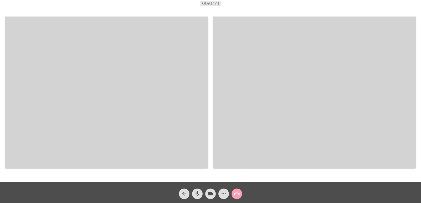
click at [241, 193] on button "call_end" at bounding box center [237, 194] width 11 height 11
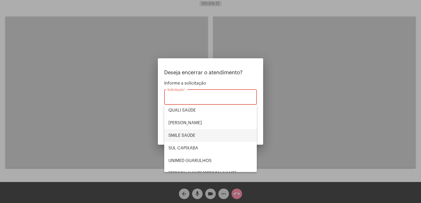
scroll to position [109, 0]
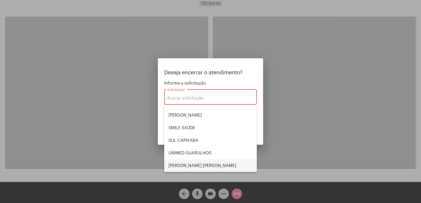
click at [205, 164] on span "[PERSON_NAME] [PERSON_NAME]" at bounding box center [210, 166] width 84 height 13
type input "[PERSON_NAME] [PERSON_NAME]"
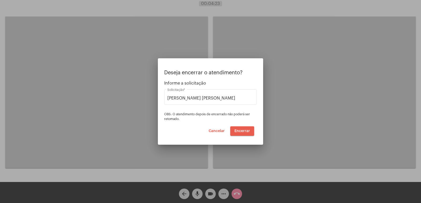
click at [247, 135] on button "Encerrar" at bounding box center [242, 131] width 24 height 9
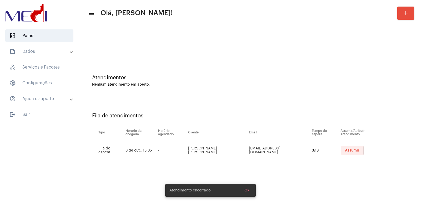
click at [358, 149] on button "Assumir" at bounding box center [352, 150] width 23 height 9
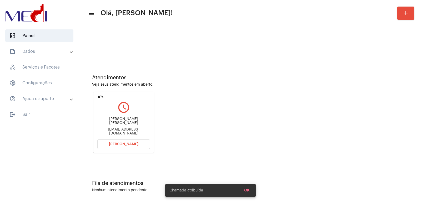
click at [117, 123] on div "[PERSON_NAME] [PERSON_NAME]" at bounding box center [123, 121] width 53 height 8
copy div "[PERSON_NAME] [PERSON_NAME]"
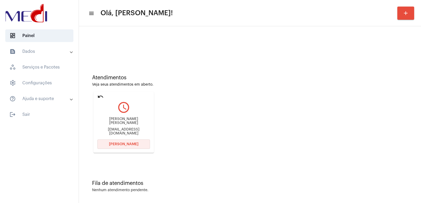
click at [142, 142] on button "[PERSON_NAME]" at bounding box center [123, 144] width 53 height 9
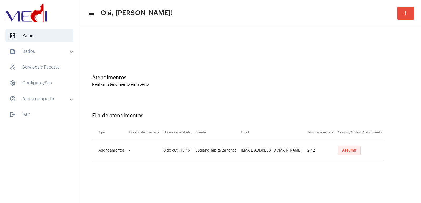
click at [342, 152] on span "Assumir" at bounding box center [349, 151] width 14 height 4
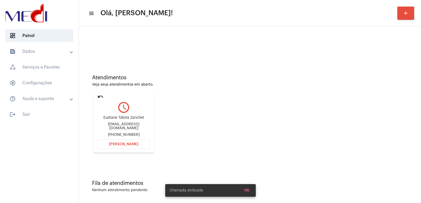
click at [129, 123] on div "Eudiane [PERSON_NAME] [EMAIL_ADDRESS][DOMAIN_NAME] [PHONE_NUMBER]" at bounding box center [123, 127] width 53 height 24
copy div "Eudiane Tábita Zanchet"
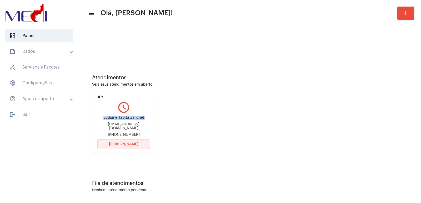
click at [124, 147] on button "Abrir Chamada" at bounding box center [123, 144] width 53 height 9
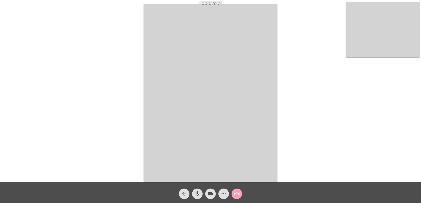
click at [237, 193] on mat-icon "call_end" at bounding box center [237, 194] width 6 height 6
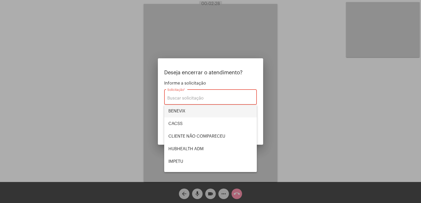
click at [204, 113] on span "BENEVIX" at bounding box center [210, 111] width 84 height 13
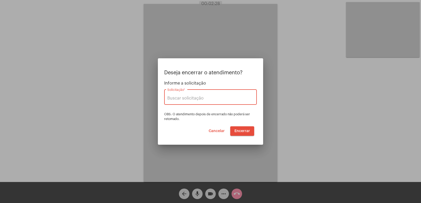
type input "BENEVIX"
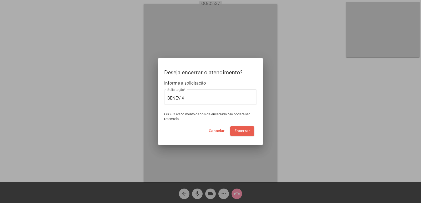
click at [246, 132] on span "Encerrar" at bounding box center [242, 131] width 16 height 4
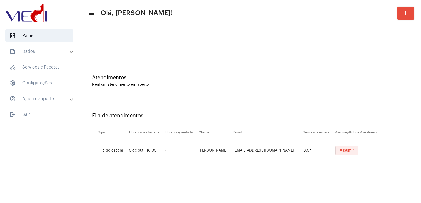
click at [342, 149] on button "Assumir" at bounding box center [346, 150] width 23 height 9
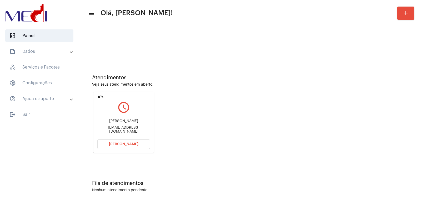
click at [107, 122] on div "André Alexandre Bernardino" at bounding box center [123, 121] width 53 height 4
copy div "André Alexandre Bernardino"
click at [288, 127] on div "Atendimentos Veja seus atendimentos em aberto. undo query_builder André Alexand…" at bounding box center [250, 112] width 337 height 106
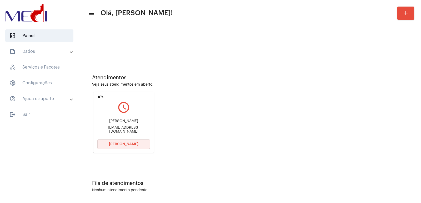
click at [126, 143] on span "[PERSON_NAME]" at bounding box center [123, 145] width 29 height 4
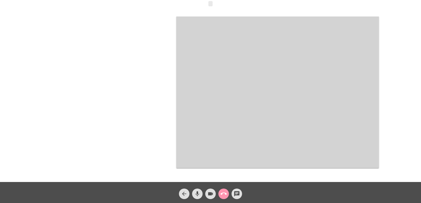
drag, startPoint x: 235, startPoint y: 44, endPoint x: 203, endPoint y: 49, distance: 32.8
click at [203, 49] on div "Acessando Câmera e Microfone..." at bounding box center [211, 92] width 420 height 182
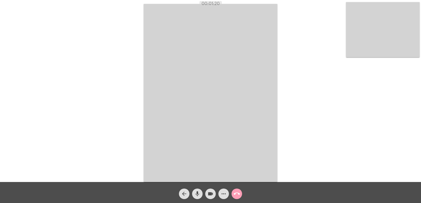
click at [236, 191] on mat-icon "call_end" at bounding box center [237, 194] width 6 height 6
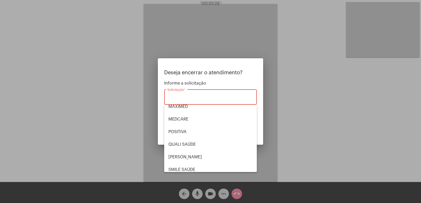
scroll to position [109, 0]
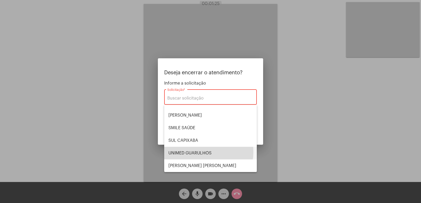
click at [205, 152] on span "UNIMED GUARULHOS" at bounding box center [210, 153] width 84 height 13
type input "UNIMED GUARULHOS"
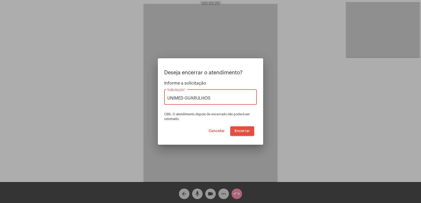
click at [240, 130] on span "Encerrar" at bounding box center [242, 131] width 16 height 4
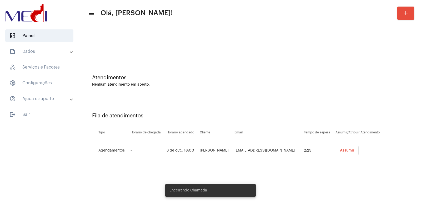
click at [340, 151] on span "Assumir" at bounding box center [347, 151] width 14 height 4
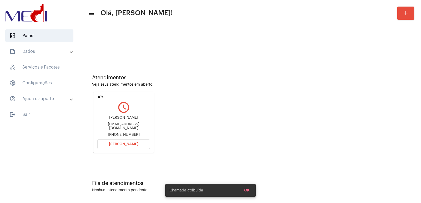
click at [123, 124] on div "fpenajunior@gmail.com" at bounding box center [123, 127] width 53 height 8
copy div "fpenajunior@gmail.com"
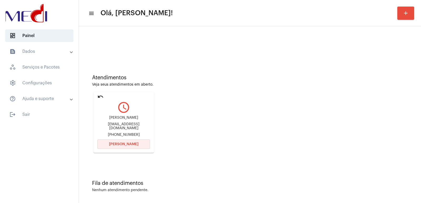
click at [140, 146] on button "[PERSON_NAME]" at bounding box center [123, 144] width 53 height 9
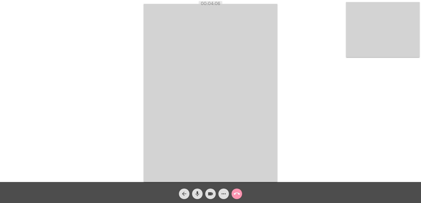
click at [238, 195] on mat-icon "call_end" at bounding box center [237, 194] width 6 height 6
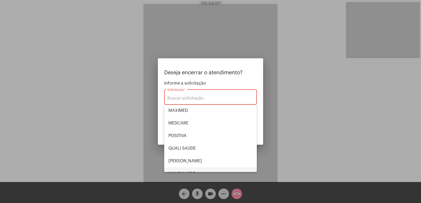
scroll to position [109, 0]
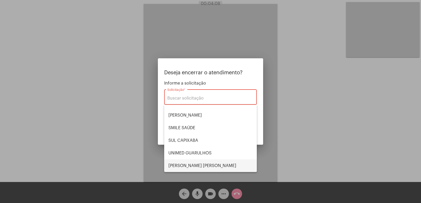
click at [202, 161] on span "[PERSON_NAME] [PERSON_NAME]" at bounding box center [210, 166] width 84 height 13
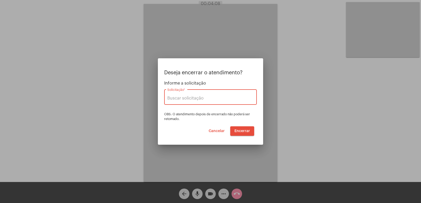
type input "[PERSON_NAME] [PERSON_NAME]"
click at [241, 131] on span "Encerrar" at bounding box center [242, 131] width 16 height 4
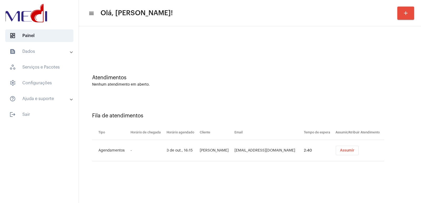
click at [336, 152] on button "Assumir" at bounding box center [347, 150] width 23 height 9
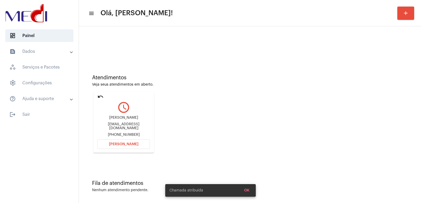
click at [113, 124] on div "[PERSON_NAME] [EMAIL_ADDRESS][DOMAIN_NAME] [PHONE_NUMBER]" at bounding box center [123, 127] width 53 height 24
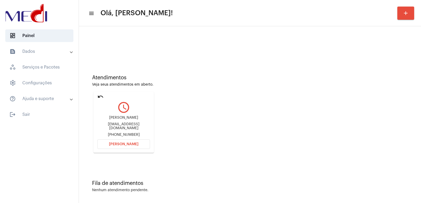
click at [115, 119] on div "Maria Alice Wolf" at bounding box center [123, 118] width 53 height 4
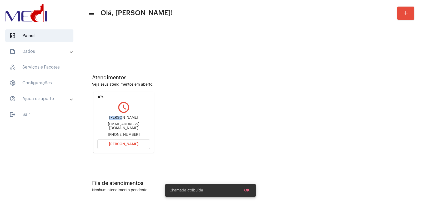
click at [115, 119] on div "Maria Alice Wolf" at bounding box center [123, 118] width 53 height 4
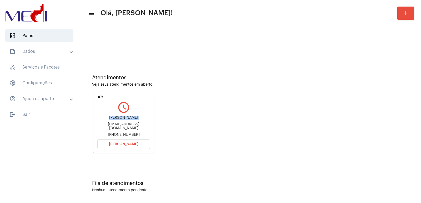
click at [115, 119] on div "Maria Alice Wolf" at bounding box center [123, 118] width 53 height 4
copy div "Maria Alice Wolf"
click at [128, 146] on span "[PERSON_NAME]" at bounding box center [123, 145] width 29 height 4
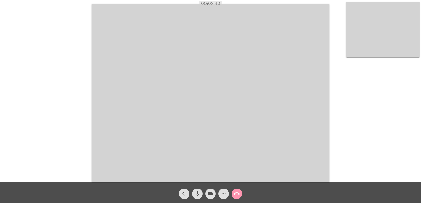
click at [407, 50] on video at bounding box center [383, 29] width 74 height 55
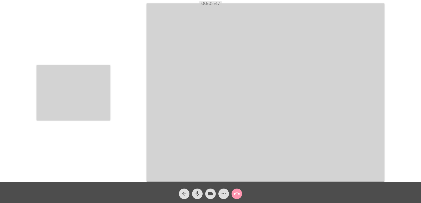
click at [73, 76] on video at bounding box center [74, 92] width 74 height 55
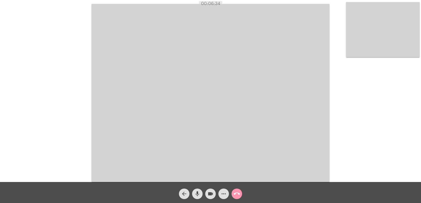
click at [130, 122] on video at bounding box center [211, 93] width 238 height 178
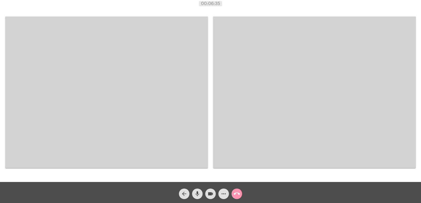
click at [126, 121] on video at bounding box center [106, 93] width 203 height 152
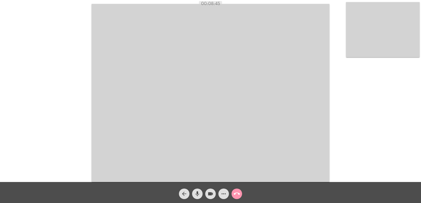
click at [133, 124] on video at bounding box center [211, 93] width 238 height 178
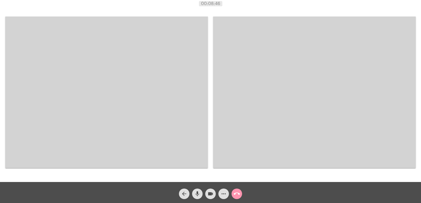
click at [154, 122] on video at bounding box center [106, 93] width 203 height 152
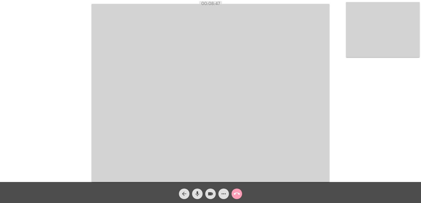
click at [235, 193] on mat-icon "call_end" at bounding box center [237, 194] width 6 height 6
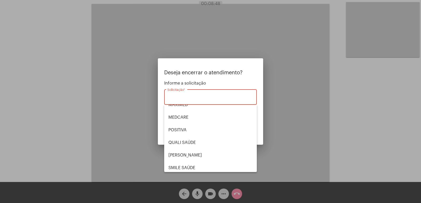
scroll to position [109, 0]
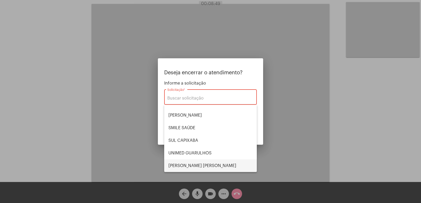
click at [190, 165] on span "[PERSON_NAME] [PERSON_NAME]" at bounding box center [210, 166] width 84 height 13
type input "[PERSON_NAME] [PERSON_NAME]"
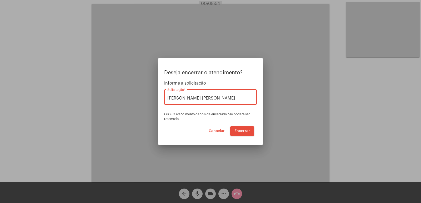
click at [222, 133] on span "Cancelar" at bounding box center [217, 131] width 16 height 4
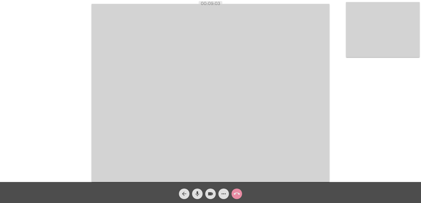
click at [240, 194] on button "call_end" at bounding box center [237, 194] width 11 height 11
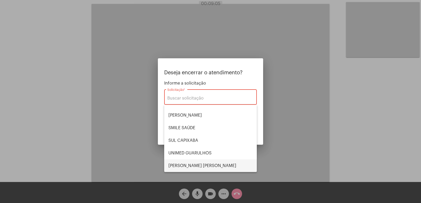
click at [199, 164] on span "VERA CRUZ" at bounding box center [210, 166] width 84 height 13
type input "VERA CRUZ"
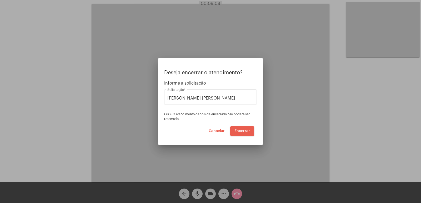
click at [238, 132] on span "Encerrar" at bounding box center [242, 131] width 16 height 4
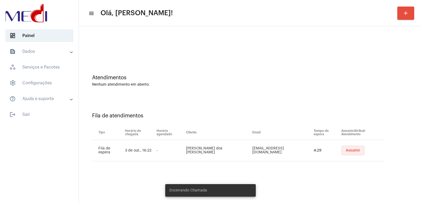
click at [346, 153] on button "Assumir" at bounding box center [353, 150] width 23 height 9
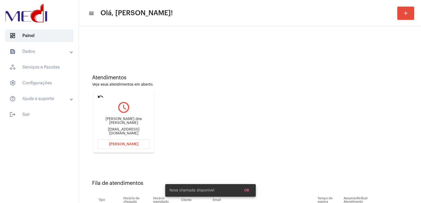
click at [128, 120] on div "Silvana dos Anjos Borges silvanaanjoss@hotmail.com" at bounding box center [123, 127] width 53 height 24
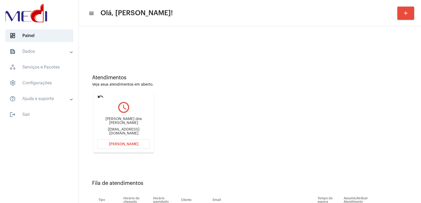
click at [128, 120] on div "Silvana dos Anjos Borges silvanaanjoss@hotmail.com" at bounding box center [123, 127] width 53 height 24
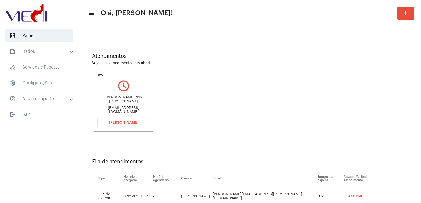
scroll to position [40, 0]
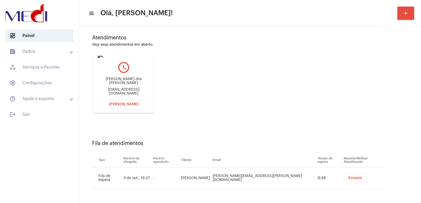
copy div "Silvana dos Anjos Borges"
click at [348, 177] on span "Assumir" at bounding box center [355, 179] width 14 height 4
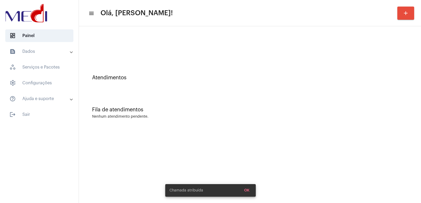
scroll to position [0, 0]
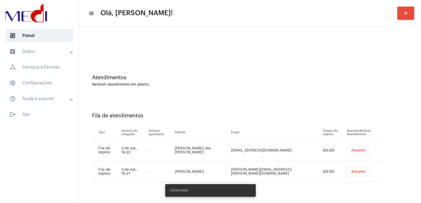
click at [345, 156] on td "Assumir" at bounding box center [364, 150] width 39 height 21
click at [347, 155] on button "Assumir" at bounding box center [358, 150] width 23 height 9
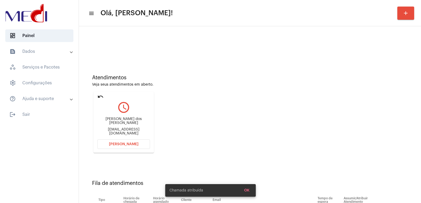
click at [124, 121] on div "[PERSON_NAME] dos [PERSON_NAME] [EMAIL_ADDRESS][DOMAIN_NAME]" at bounding box center [123, 127] width 53 height 24
copy div "Silvana dos Anjos Borges"
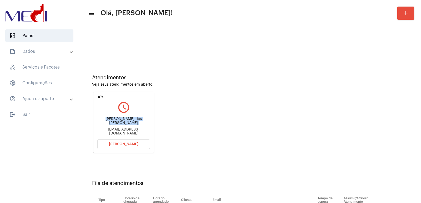
click at [117, 144] on span "Abrir Chamada" at bounding box center [123, 145] width 29 height 4
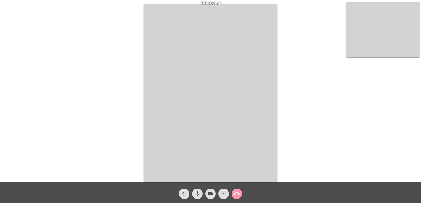
click at [239, 191] on mat-icon "call_end" at bounding box center [237, 194] width 6 height 6
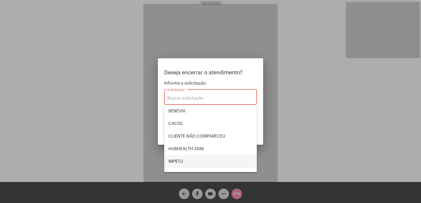
click at [196, 164] on span "IMPETU" at bounding box center [210, 162] width 84 height 13
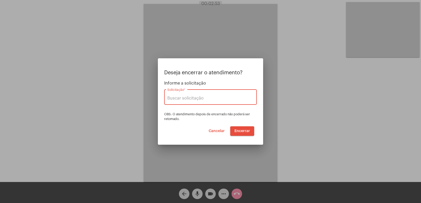
type input "IMPETU"
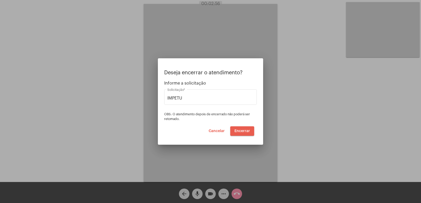
click at [243, 130] on span "Encerrar" at bounding box center [242, 131] width 16 height 4
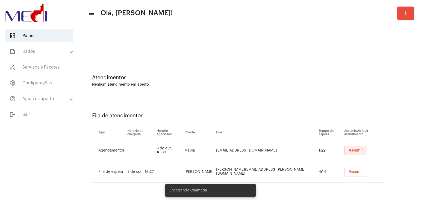
click at [349, 152] on span "Assumir" at bounding box center [356, 151] width 14 height 4
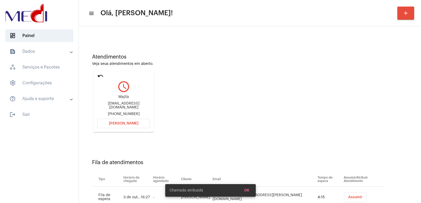
scroll to position [40, 0]
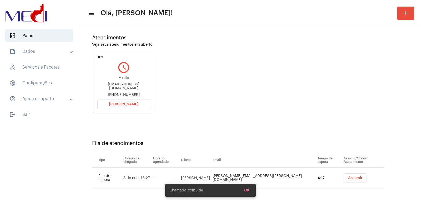
click at [102, 56] on mat-icon "undo" at bounding box center [100, 57] width 6 height 6
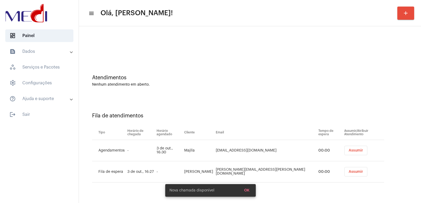
scroll to position [0, 0]
click at [349, 173] on span "Assumir" at bounding box center [356, 172] width 14 height 4
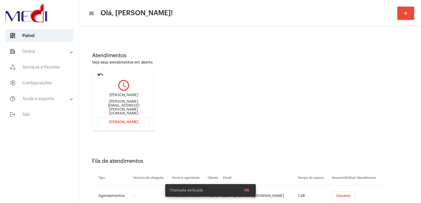
scroll to position [40, 0]
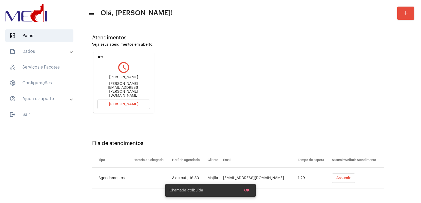
click at [128, 81] on div "Karla karla.cabral@mprj.mp.br" at bounding box center [123, 87] width 53 height 24
copy div "Karla"
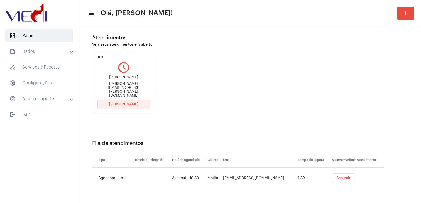
click at [108, 100] on button "[PERSON_NAME]" at bounding box center [123, 104] width 53 height 9
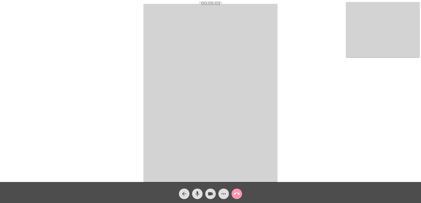
click at [234, 192] on mat-icon "call_end" at bounding box center [237, 194] width 6 height 6
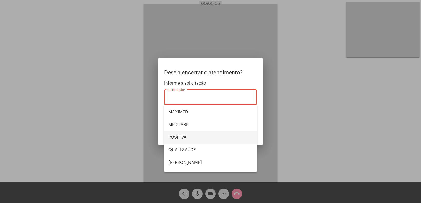
scroll to position [79, 0]
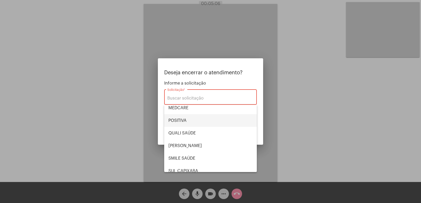
click at [193, 123] on span "POSITIVA" at bounding box center [210, 120] width 84 height 13
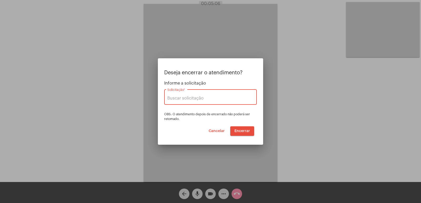
type input "POSITIVA"
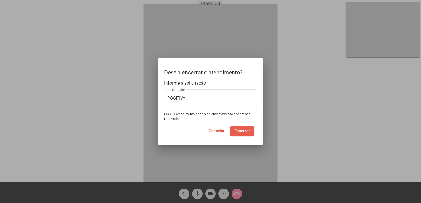
click at [243, 129] on button "Encerrar" at bounding box center [242, 131] width 24 height 9
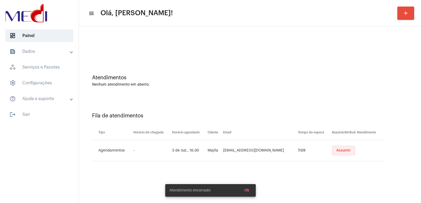
click at [333, 153] on button "Assumir" at bounding box center [343, 150] width 23 height 9
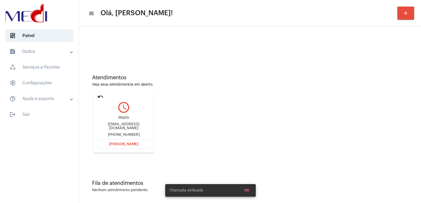
click at [119, 119] on div "Majlla" at bounding box center [123, 118] width 53 height 4
copy div "Majlla"
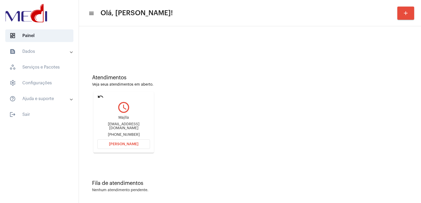
click at [122, 127] on div "majlla.mag@gmail.com" at bounding box center [123, 127] width 53 height 8
drag, startPoint x: 122, startPoint y: 127, endPoint x: 127, endPoint y: 128, distance: 4.8
click at [122, 127] on div "majlla.mag@gmail.com" at bounding box center [123, 127] width 53 height 8
copy div "majlla.mag@gmail.com"
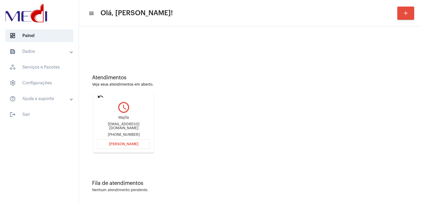
click at [119, 145] on span "[PERSON_NAME]" at bounding box center [123, 145] width 29 height 4
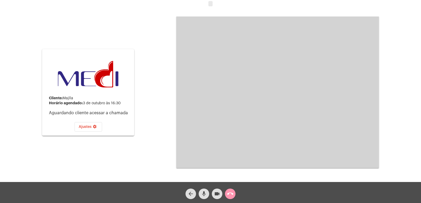
click at [228, 195] on mat-icon "call_end" at bounding box center [230, 194] width 6 height 6
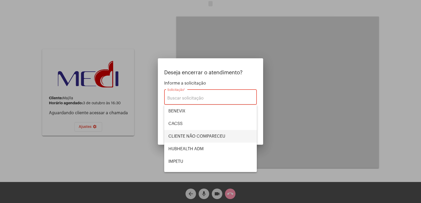
click at [186, 140] on span "CLIENTE NÃO COMPARECEU" at bounding box center [210, 136] width 84 height 13
type input "CLIENTE NÃO COMPARECEU"
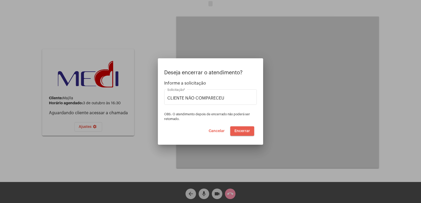
click at [238, 132] on span "Encerrar" at bounding box center [242, 131] width 16 height 4
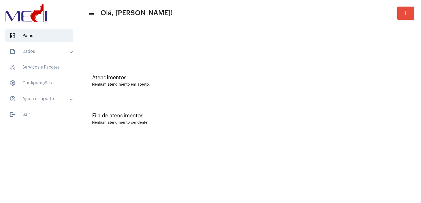
click at [124, 85] on div "Nenhum atendimento em aberto." at bounding box center [250, 85] width 316 height 4
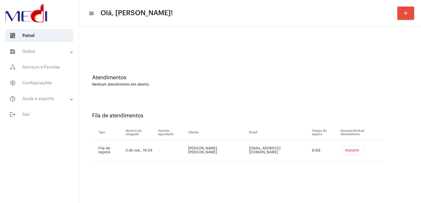
click at [119, 29] on div "Atendimentos Nenhum atendimento em aberto. Fila de atendimentos Tipo Horário de…" at bounding box center [250, 100] width 342 height 149
click at [354, 149] on span "Assumir" at bounding box center [352, 151] width 14 height 4
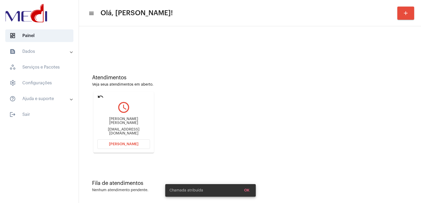
click at [129, 120] on div "Nathan Henrique de Moura Azevedo" at bounding box center [123, 121] width 53 height 8
copy div "Nathan Henrique de Moura Azevedo"
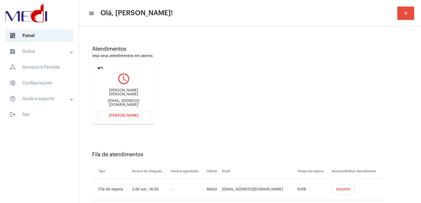
scroll to position [40, 0]
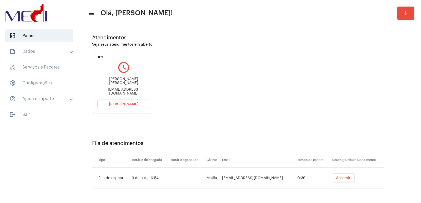
click at [139, 82] on div "Nathan Henrique de Moura Azevedo" at bounding box center [123, 81] width 53 height 8
click at [128, 101] on button "Abrir Chamada" at bounding box center [123, 104] width 53 height 9
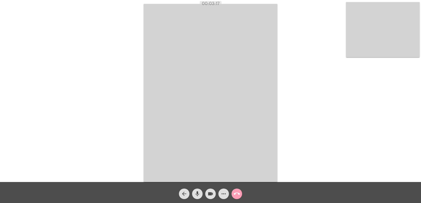
click at [238, 196] on mat-icon "call_end" at bounding box center [237, 194] width 6 height 6
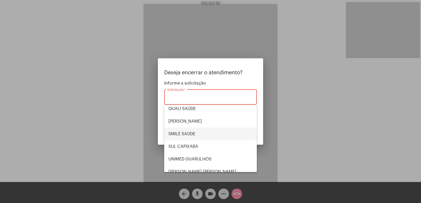
scroll to position [109, 0]
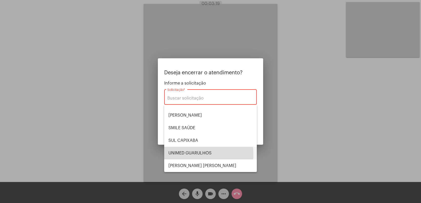
click at [201, 154] on span "UNIMED GUARULHOS" at bounding box center [210, 153] width 84 height 13
type input "UNIMED GUARULHOS"
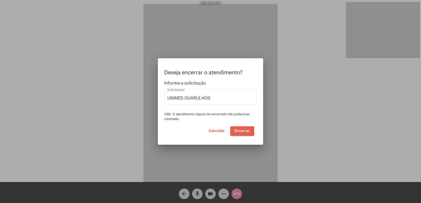
click at [241, 131] on span "Encerrar" at bounding box center [242, 131] width 16 height 4
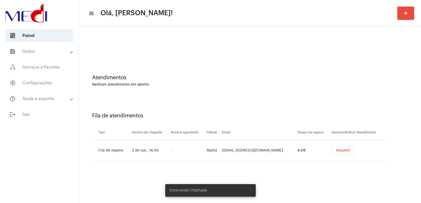
click at [330, 151] on div "Assumir" at bounding box center [357, 150] width 55 height 9
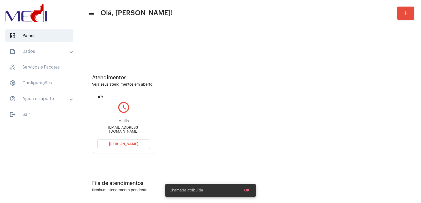
click at [122, 123] on div "Majlla" at bounding box center [123, 121] width 53 height 4
copy div "Majlla"
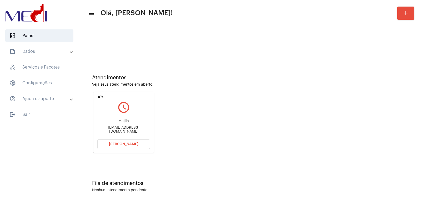
copy div "Majlla"
click at [114, 144] on span "Abrir Chamada" at bounding box center [123, 145] width 29 height 4
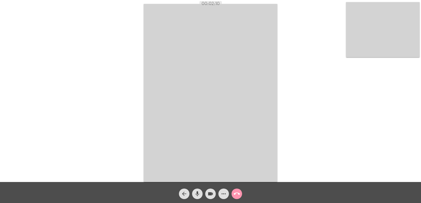
click at [240, 191] on button "call_end" at bounding box center [237, 194] width 11 height 11
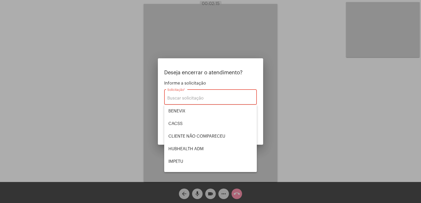
click at [196, 193] on span "POSITIVA" at bounding box center [210, 199] width 84 height 13
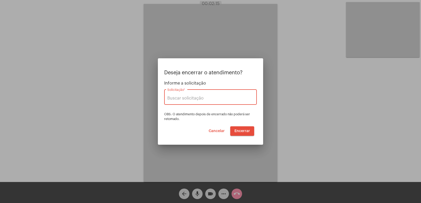
type input "POSITIVA"
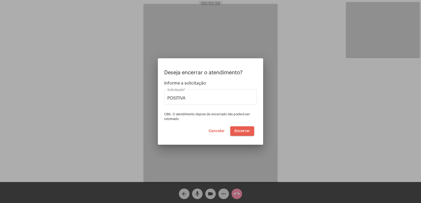
click at [242, 132] on span "Encerrar" at bounding box center [242, 131] width 16 height 4
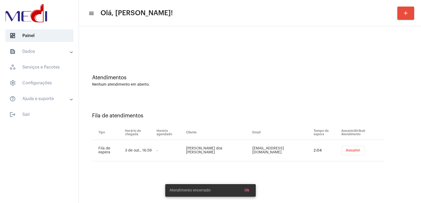
click at [344, 154] on button "Assumir" at bounding box center [353, 150] width 23 height 9
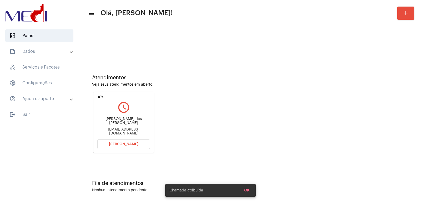
click at [122, 120] on div "Gleide Silva dos santos gueu451@gmail.com" at bounding box center [123, 127] width 53 height 24
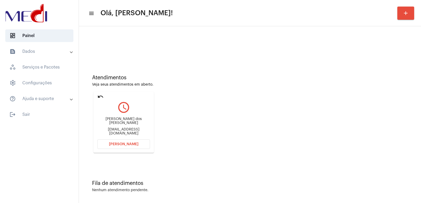
copy div "Gleide Silva dos santos"
click at [115, 129] on div "gueu451@gmail.com" at bounding box center [123, 132] width 53 height 8
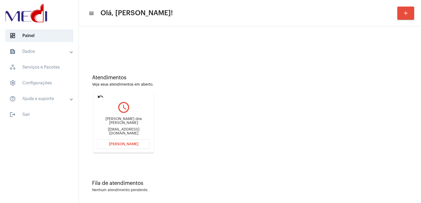
copy mat-card-content "gueu451@gmail.com Abrir Chamada"
click at [129, 119] on div "Gleide Silva dos santos gueu451@gmail.com" at bounding box center [123, 127] width 53 height 24
copy div "Gleide Silva dos santos"
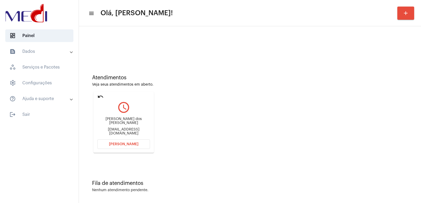
click at [116, 140] on button "[PERSON_NAME]" at bounding box center [123, 144] width 53 height 9
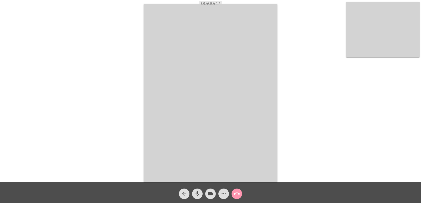
click at [237, 194] on mat-icon "call_end" at bounding box center [237, 194] width 6 height 6
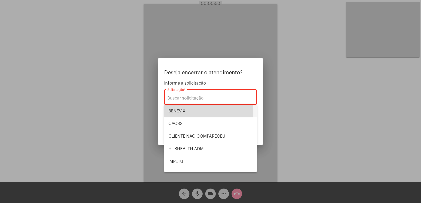
click at [182, 114] on span "BENEVIX" at bounding box center [210, 111] width 84 height 13
type input "BENEVIX"
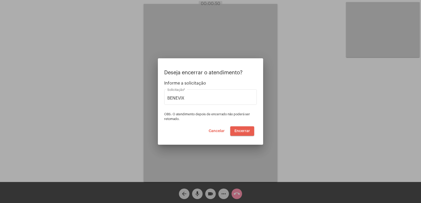
click at [246, 133] on button "Encerrar" at bounding box center [242, 131] width 24 height 9
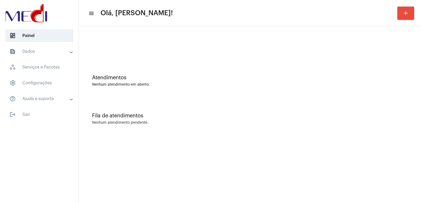
drag, startPoint x: 333, startPoint y: 94, endPoint x: 315, endPoint y: 96, distance: 17.7
click at [333, 94] on div "Atendimentos Nenhum atendimento em aberto." at bounding box center [250, 78] width 337 height 38
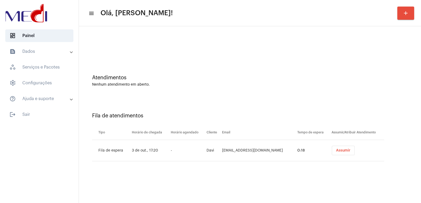
click at [342, 153] on button "Assumir" at bounding box center [343, 150] width 23 height 9
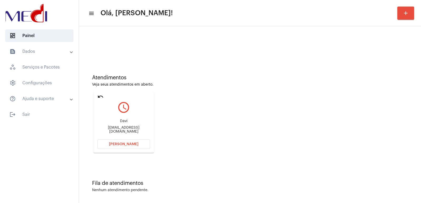
click at [123, 121] on div "Davi" at bounding box center [123, 121] width 53 height 4
copy div "Davi"
click at [117, 130] on div "[EMAIL_ADDRESS][DOMAIN_NAME]" at bounding box center [123, 130] width 53 height 8
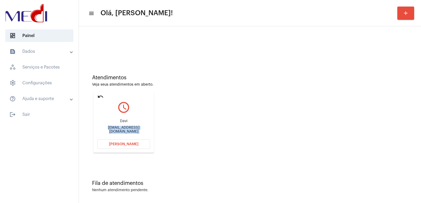
click at [117, 130] on div "[EMAIL_ADDRESS][DOMAIN_NAME]" at bounding box center [123, 130] width 53 height 8
copy mat-card-content "[EMAIL_ADDRESS][DOMAIN_NAME] [PERSON_NAME]"
click at [120, 146] on button "[PERSON_NAME]" at bounding box center [123, 144] width 53 height 9
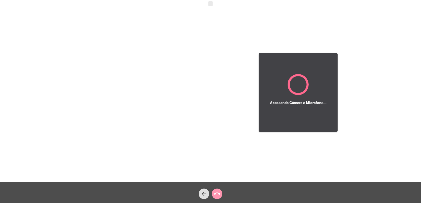
drag, startPoint x: 89, startPoint y: 0, endPoint x: 89, endPoint y: -3, distance: 3.7
click at [89, 0] on html "Acessando Câmera e Microfone... arrow_back call_end" at bounding box center [210, 101] width 421 height 203
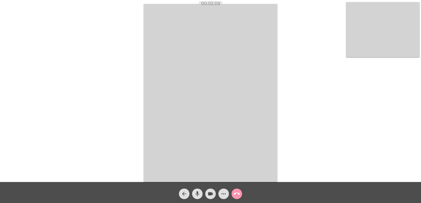
click at [238, 195] on snack-bar-container "Chamada Iniciada" at bounding box center [210, 190] width 91 height 13
click at [236, 194] on snack-bar-container "Chamada Iniciada" at bounding box center [210, 190] width 91 height 13
click at [198, 192] on span "Chamada Iniciada" at bounding box center [185, 190] width 32 height 5
click at [207, 192] on simple-snack-bar "Chamada Iniciada" at bounding box center [210, 190] width 82 height 5
click at [233, 193] on simple-snack-bar "Chamada Iniciada" at bounding box center [210, 190] width 82 height 5
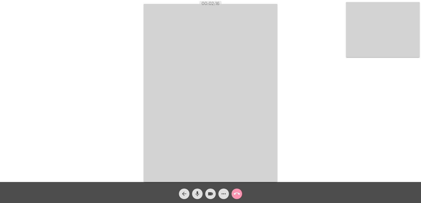
click at [236, 194] on snack-bar-container "Chamada Iniciada" at bounding box center [210, 190] width 91 height 13
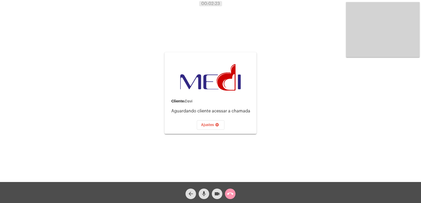
click at [203, 195] on snack-bar-container "Chamada Iniciada" at bounding box center [210, 190] width 91 height 13
click at [212, 194] on snack-bar-container "Chamada Iniciada" at bounding box center [210, 190] width 91 height 13
click at [229, 191] on simple-snack-bar "Chamada Iniciada" at bounding box center [210, 190] width 82 height 5
click at [210, 126] on span "Ajustes settings" at bounding box center [210, 125] width 19 height 4
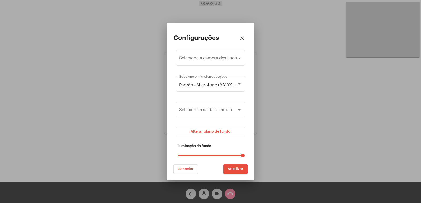
click at [271, 162] on div at bounding box center [210, 101] width 421 height 203
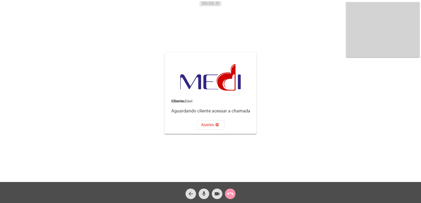
click at [232, 195] on snack-bar-container "Chamada Iniciada" at bounding box center [210, 190] width 91 height 13
click at [230, 193] on simple-snack-bar "Chamada Iniciada" at bounding box center [210, 190] width 82 height 5
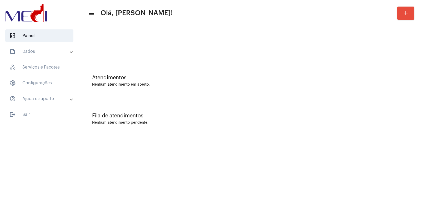
click at [152, 53] on div at bounding box center [250, 44] width 337 height 30
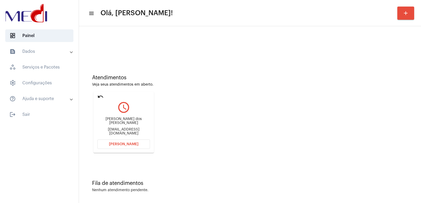
click at [123, 122] on div "[PERSON_NAME] dos [PERSON_NAME]" at bounding box center [123, 121] width 53 height 8
copy div "[PERSON_NAME] dos [PERSON_NAME]"
drag, startPoint x: 112, startPoint y: 141, endPoint x: 111, endPoint y: 18, distance: 122.3
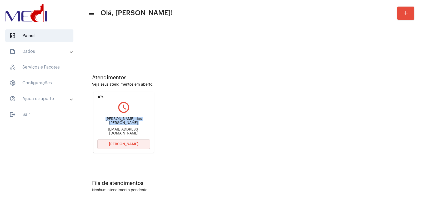
click at [112, 141] on button "[PERSON_NAME]" at bounding box center [123, 144] width 53 height 9
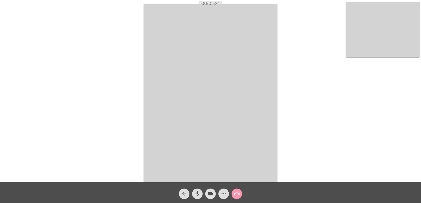
click at [240, 192] on button "call_end" at bounding box center [237, 194] width 11 height 11
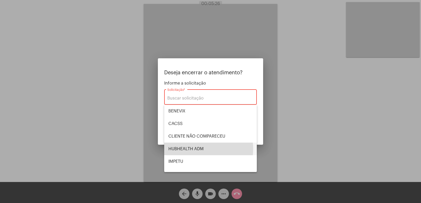
click at [186, 149] on span "HUBHEALTH ADM" at bounding box center [210, 149] width 84 height 13
type input "HUBHEALTH ADM"
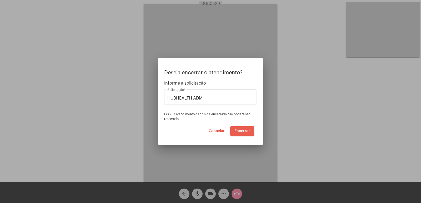
click at [241, 132] on span "Encerrar" at bounding box center [242, 131] width 16 height 4
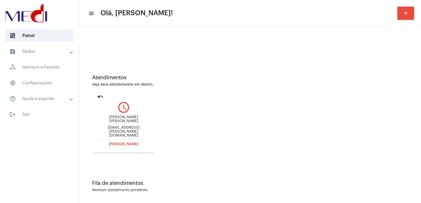
click at [129, 123] on div "[PERSON_NAME] [PERSON_NAME]" at bounding box center [123, 120] width 53 height 8
copy div "[PERSON_NAME] [PERSON_NAME]"
click at [124, 143] on span "[PERSON_NAME]" at bounding box center [123, 145] width 29 height 4
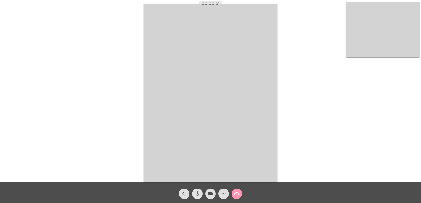
click at [198, 192] on mat-icon "mic" at bounding box center [197, 194] width 6 height 6
click at [210, 194] on mat-icon "videocam" at bounding box center [210, 194] width 6 height 6
drag, startPoint x: 142, startPoint y: 115, endPoint x: 149, endPoint y: 122, distance: 10.3
click at [142, 115] on div "Acessando Câmera e Microfone..." at bounding box center [211, 92] width 420 height 182
click at [166, 118] on video at bounding box center [211, 93] width 134 height 178
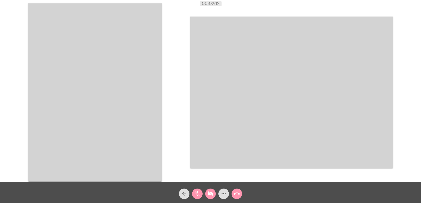
click at [201, 198] on div "mic_off" at bounding box center [197, 192] width 13 height 13
click at [201, 196] on button "mic" at bounding box center [197, 194] width 11 height 11
drag, startPoint x: 198, startPoint y: 194, endPoint x: 205, endPoint y: 195, distance: 7.1
click at [201, 195] on button "mic_off" at bounding box center [197, 194] width 11 height 11
click at [207, 194] on button "videocam_off" at bounding box center [210, 194] width 11 height 11
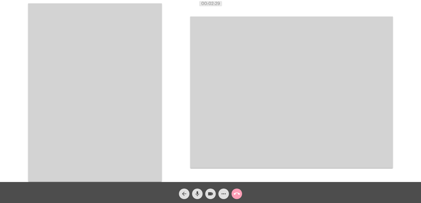
click at [239, 194] on mat-icon "call_end" at bounding box center [237, 194] width 6 height 6
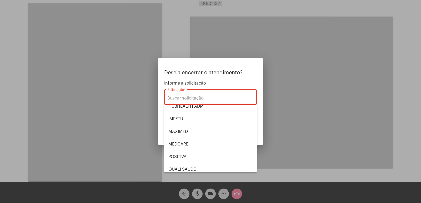
scroll to position [53, 0]
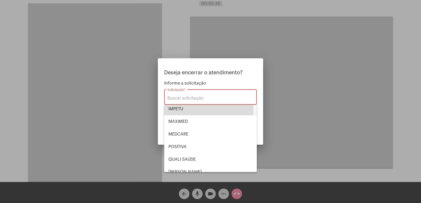
click at [185, 112] on span "IMPETU" at bounding box center [210, 109] width 84 height 13
type input "IMPETU"
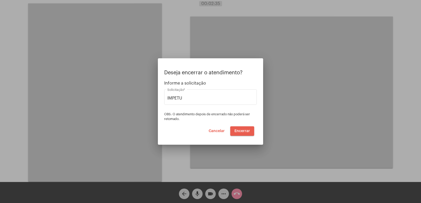
click at [243, 130] on span "Encerrar" at bounding box center [242, 131] width 16 height 4
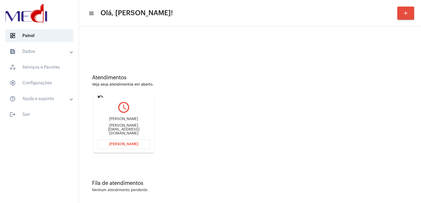
click at [135, 121] on div "Kauan Moraes Lima [EMAIL_ADDRESS][DOMAIN_NAME]" at bounding box center [123, 127] width 53 height 24
copy div "[PERSON_NAME]"
click at [101, 143] on button "[PERSON_NAME]" at bounding box center [123, 144] width 53 height 9
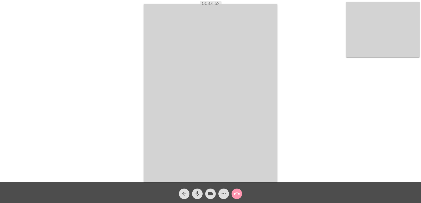
click at [236, 192] on mat-icon "call_end" at bounding box center [237, 194] width 6 height 6
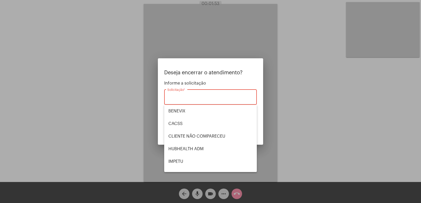
scroll to position [109, 0]
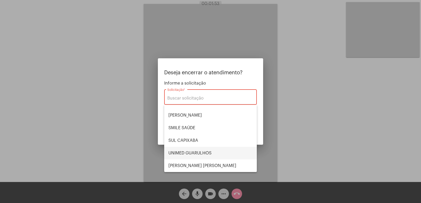
click at [186, 156] on span "UNIMED GUARULHOS" at bounding box center [210, 153] width 84 height 13
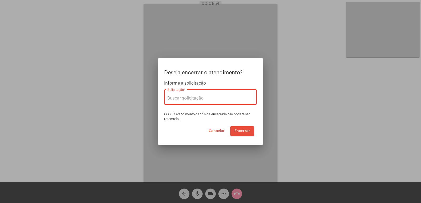
type input "UNIMED GUARULHOS"
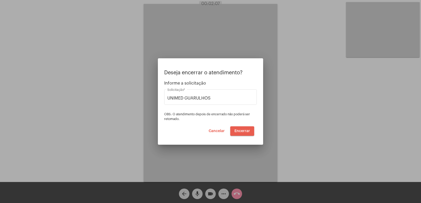
click at [240, 131] on span "Encerrar" at bounding box center [242, 131] width 16 height 4
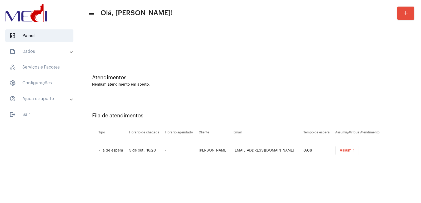
click at [347, 145] on td "Assumir" at bounding box center [359, 150] width 50 height 21
click at [345, 148] on button "Assumir" at bounding box center [346, 150] width 23 height 9
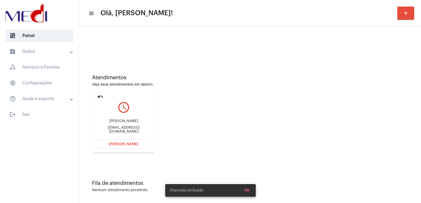
click at [116, 123] on div "Merian Correia da Silva" at bounding box center [123, 121] width 53 height 4
copy div "Merian Correia da Silva"
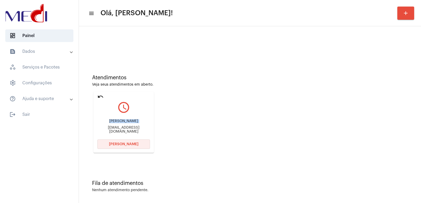
click at [127, 142] on button "Abrir Chamada" at bounding box center [123, 144] width 53 height 9
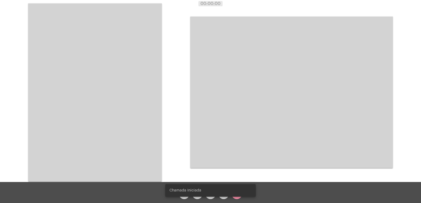
click at [254, 129] on video at bounding box center [291, 93] width 203 height 152
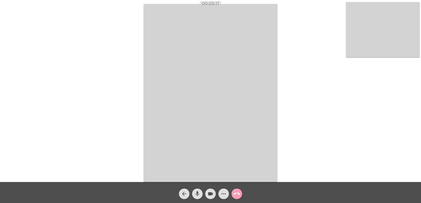
click at [237, 197] on mat-icon "call_end" at bounding box center [237, 194] width 6 height 6
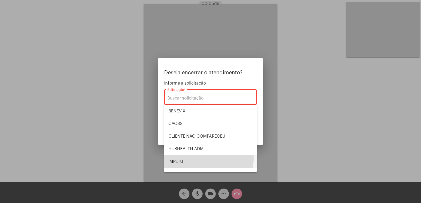
click at [193, 158] on span "IMPETU" at bounding box center [210, 162] width 84 height 13
type input "IMPETU"
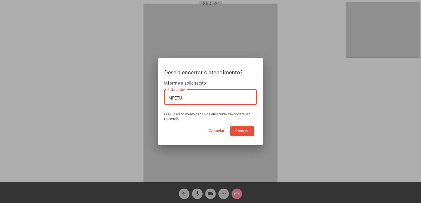
click at [238, 130] on span "Encerrar" at bounding box center [242, 131] width 16 height 4
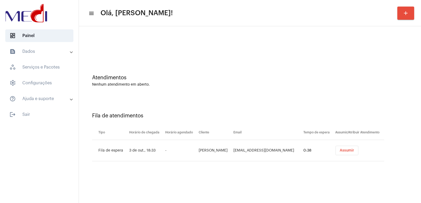
click at [343, 152] on span "Assumir" at bounding box center [347, 151] width 14 height 4
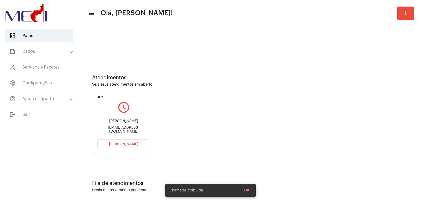
click at [123, 122] on div "André Alexandre Bernardino" at bounding box center [123, 121] width 53 height 4
copy div "André Alexandre Bernardino"
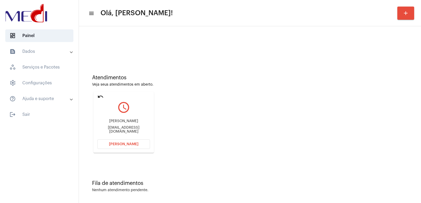
click at [122, 132] on div "André Alexandre Bernardino aemcode@gmail.com" at bounding box center [123, 127] width 53 height 24
copy mat-card-content "aemcode@gmail.com Abrir Chamada"
click at [115, 123] on div "André Alexandre Bernardino" at bounding box center [123, 121] width 53 height 4
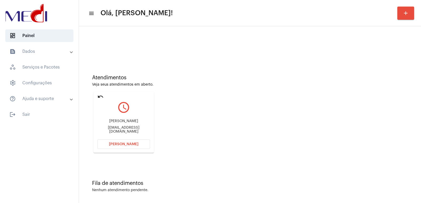
click at [115, 123] on div "André Alexandre Bernardino" at bounding box center [123, 121] width 53 height 4
copy div "André Alexandre Bernardino"
click at [131, 146] on span "Abrir Chamada" at bounding box center [123, 145] width 29 height 4
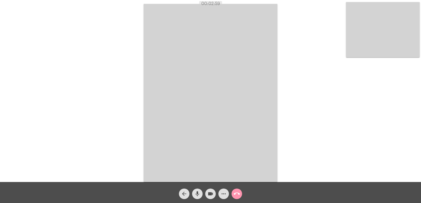
click at [174, 43] on video at bounding box center [211, 93] width 134 height 178
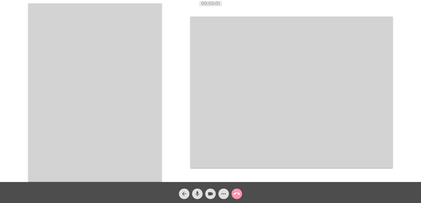
click at [134, 91] on video at bounding box center [95, 92] width 134 height 178
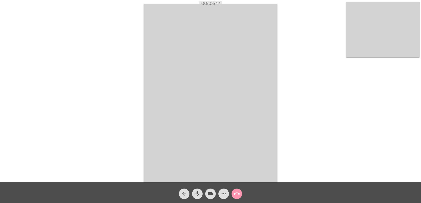
click at [236, 195] on mat-icon "call_end" at bounding box center [237, 194] width 6 height 6
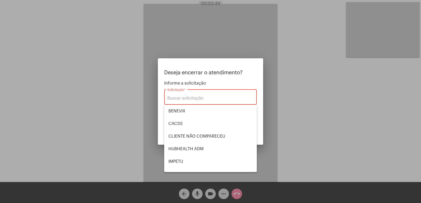
click at [146, 132] on div at bounding box center [210, 101] width 421 height 203
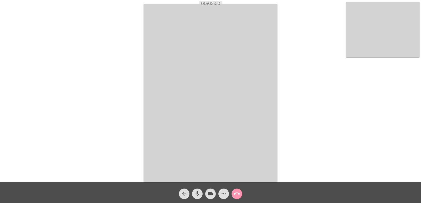
click at [188, 129] on video at bounding box center [211, 93] width 134 height 178
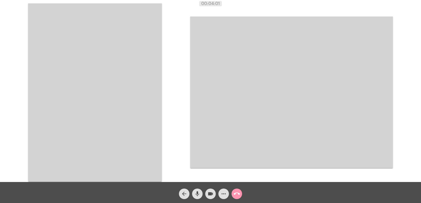
click at [237, 196] on mat-icon "call_end" at bounding box center [237, 194] width 6 height 6
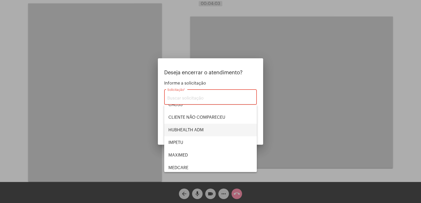
scroll to position [109, 0]
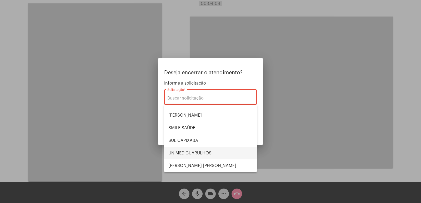
click at [199, 153] on span "UNIMED GUARULHOS" at bounding box center [210, 153] width 84 height 13
type input "UNIMED GUARULHOS"
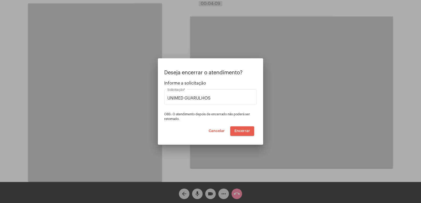
click at [239, 133] on span "Encerrar" at bounding box center [242, 131] width 16 height 4
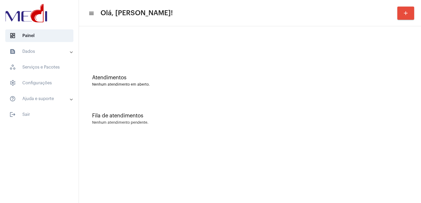
click at [146, 97] on div "Atendimentos Nenhum atendimento em aberto." at bounding box center [250, 78] width 337 height 38
click at [114, 59] on div at bounding box center [250, 44] width 337 height 30
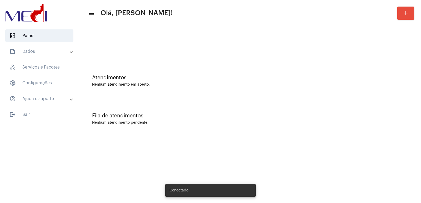
click at [305, 76] on div "Atendimentos" at bounding box center [250, 78] width 316 height 6
